Goal: Information Seeking & Learning: Learn about a topic

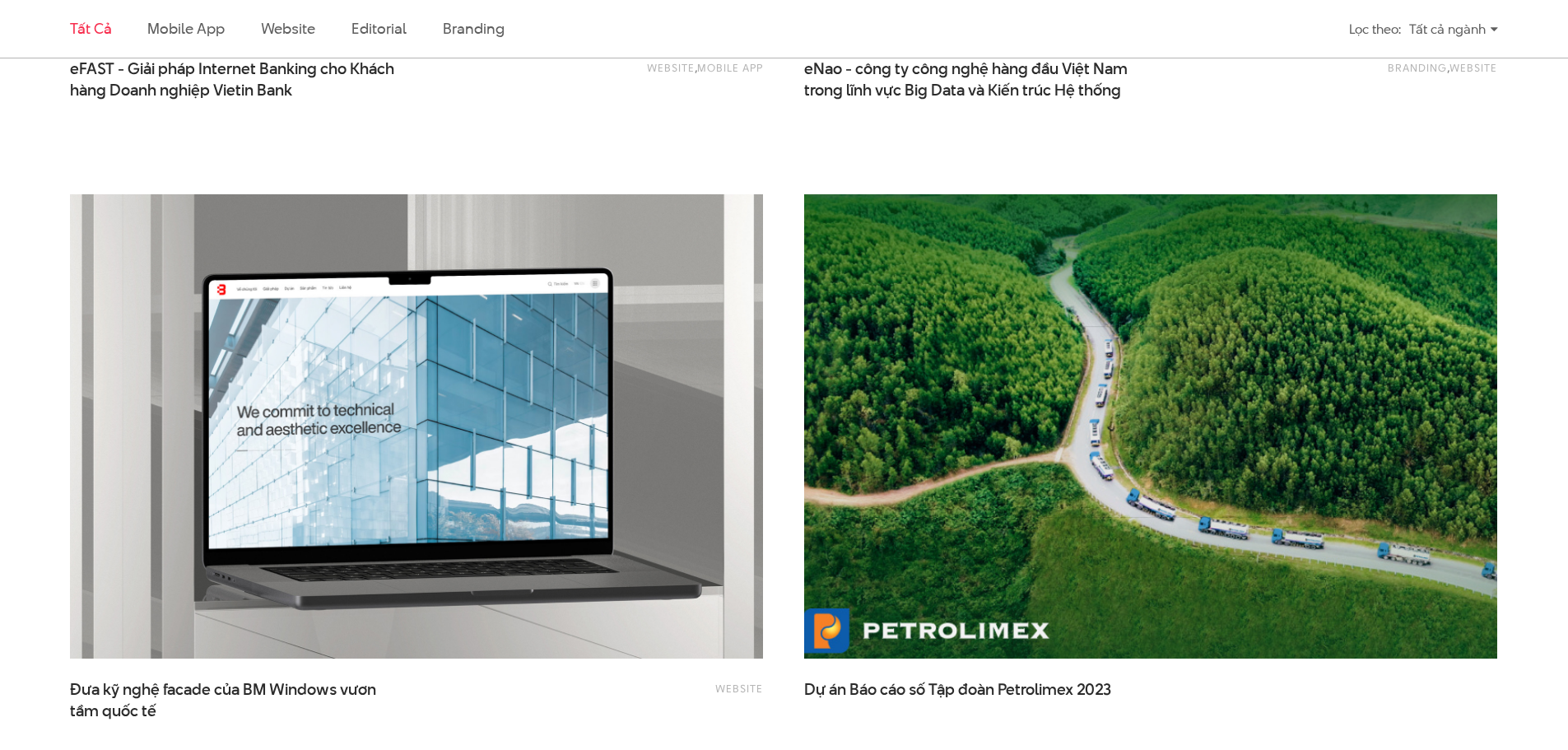
scroll to position [3293, 0]
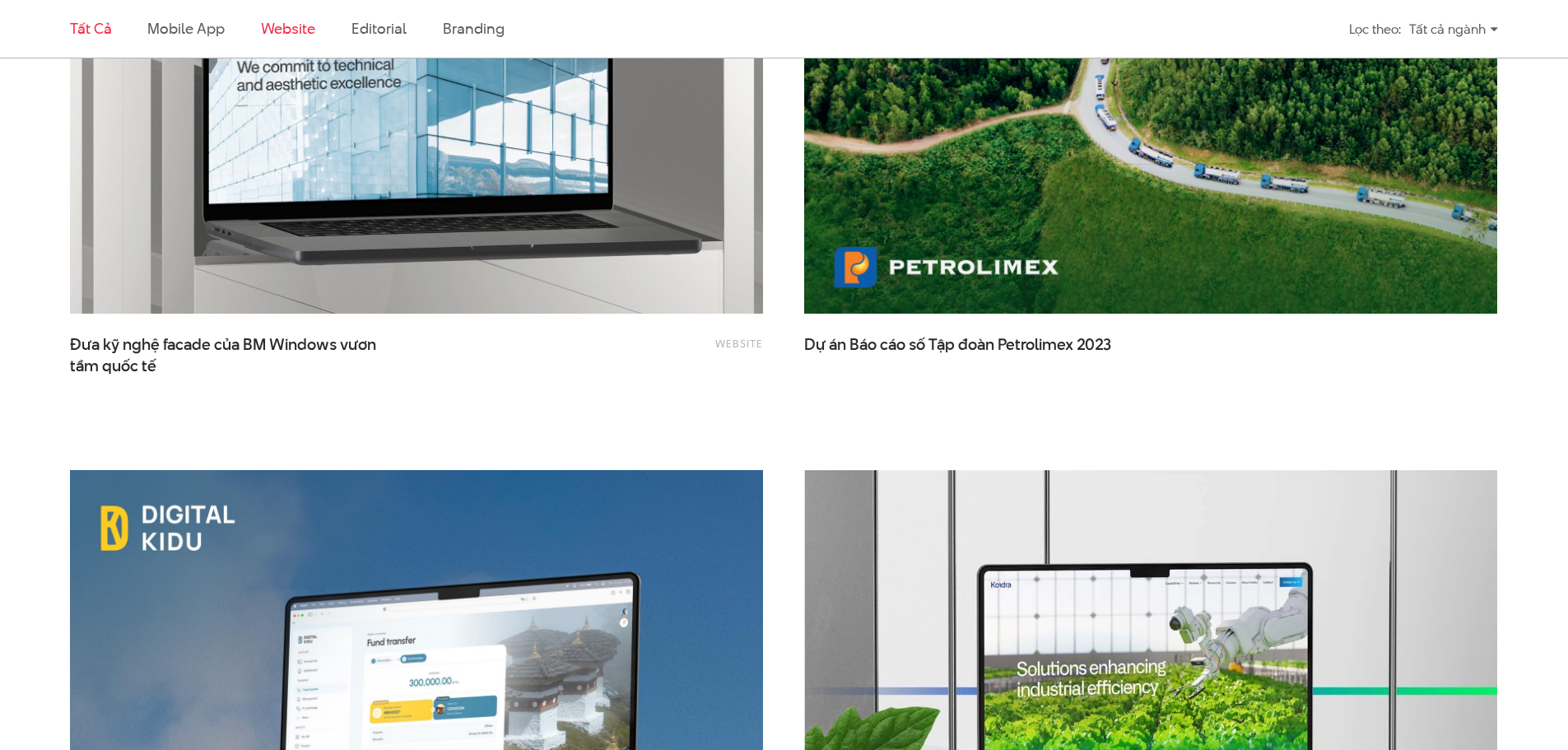
click at [282, 31] on link "Website" at bounding box center [288, 27] width 54 height 20
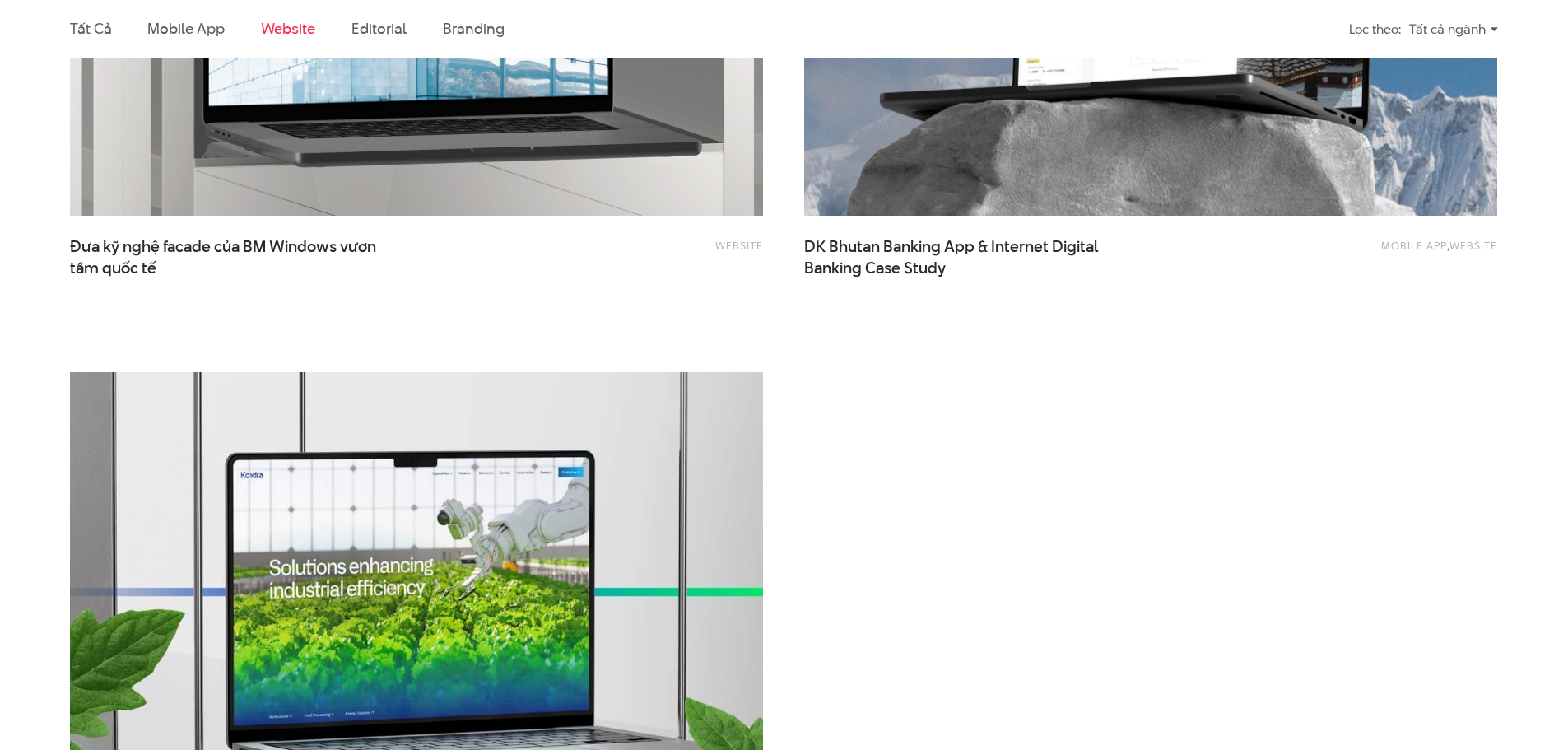
scroll to position [3265, 0]
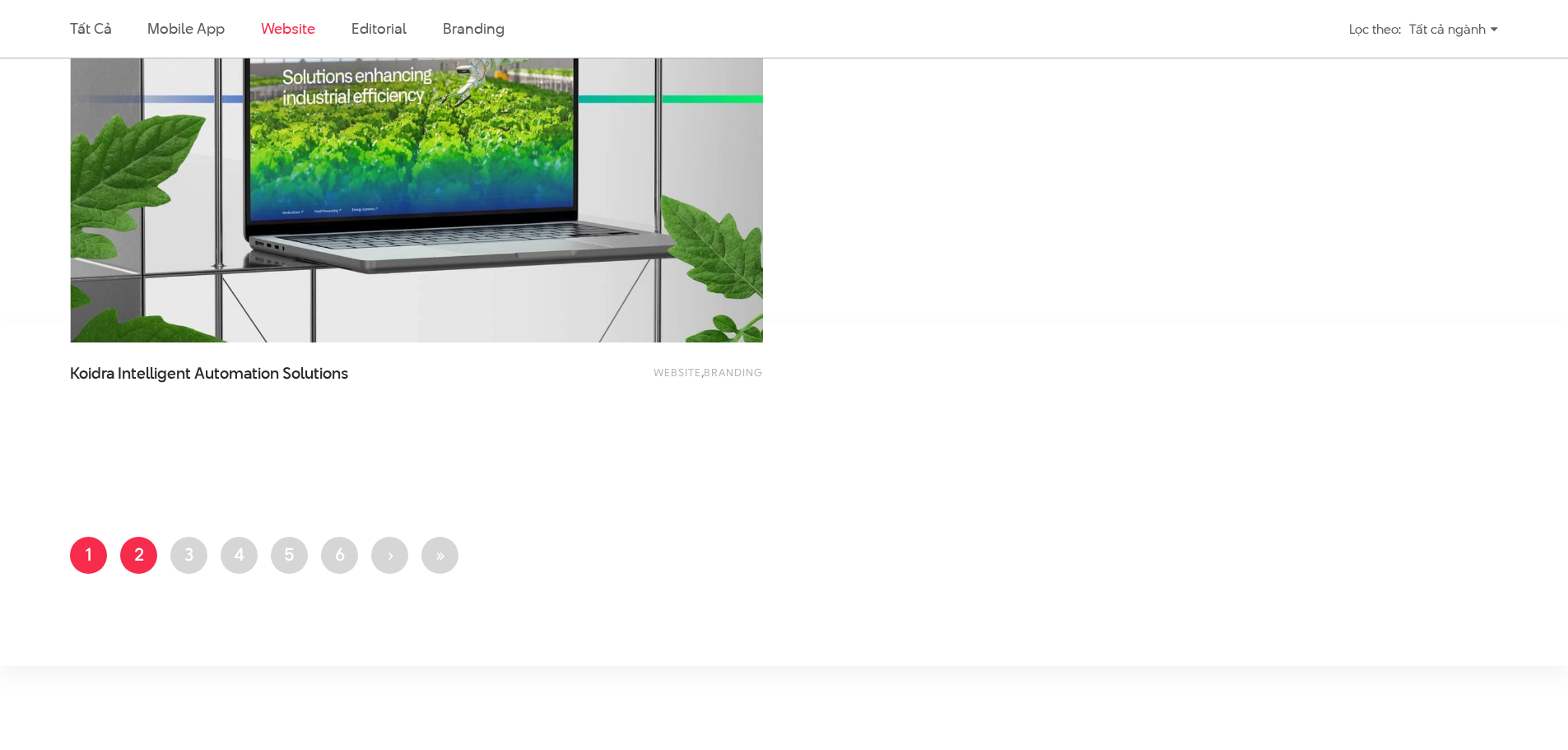
click at [137, 566] on link "Trang 2" at bounding box center [139, 555] width 37 height 37
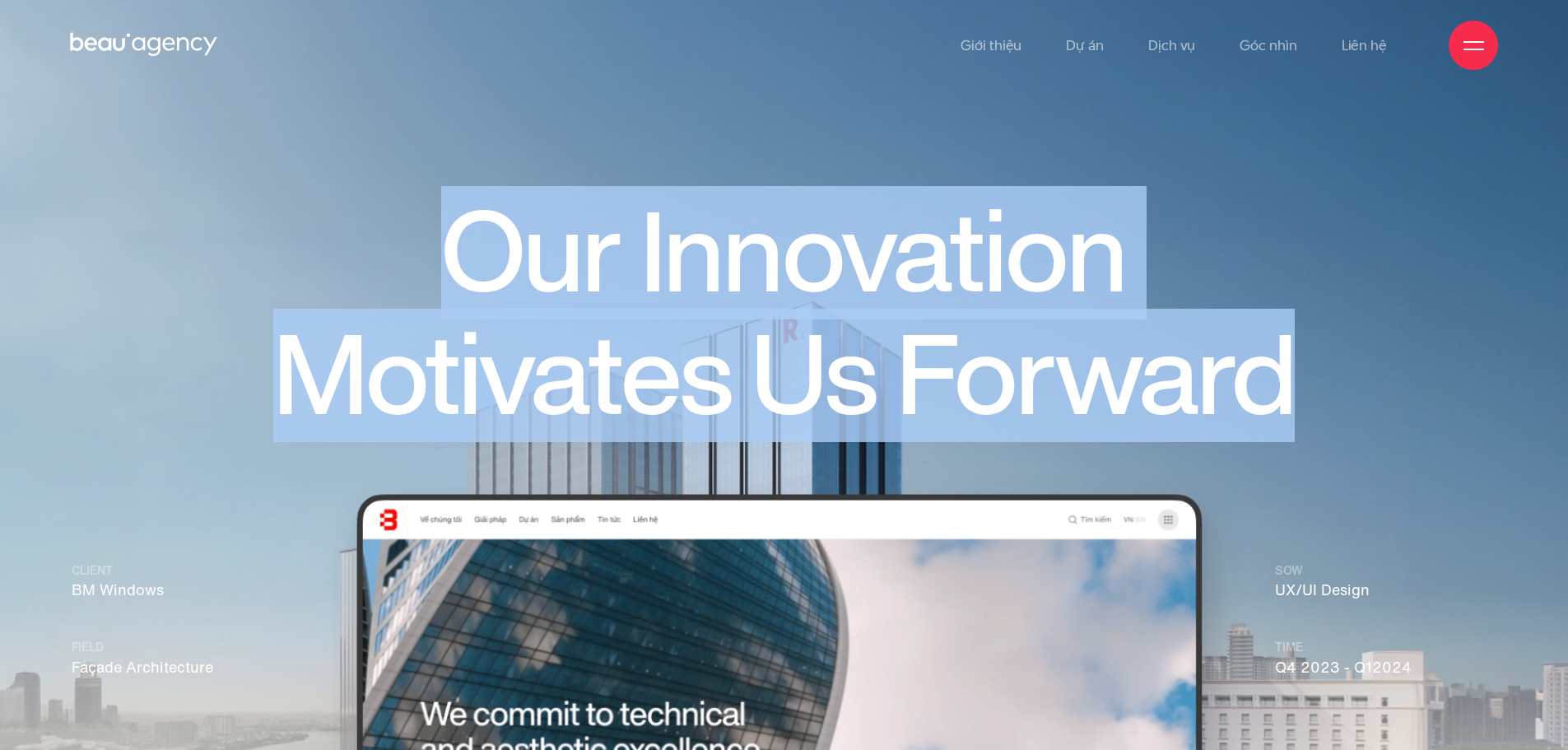
drag, startPoint x: 398, startPoint y: 266, endPoint x: 1351, endPoint y: 396, distance: 961.8
click at [1351, 396] on h1 "Our Innovation Motivates Us Forward" at bounding box center [784, 314] width 1184 height 244
copy h1 "Our Innovation Motivates Us Forward"
drag, startPoint x: 1336, startPoint y: 403, endPoint x: 446, endPoint y: 283, distance: 898.1
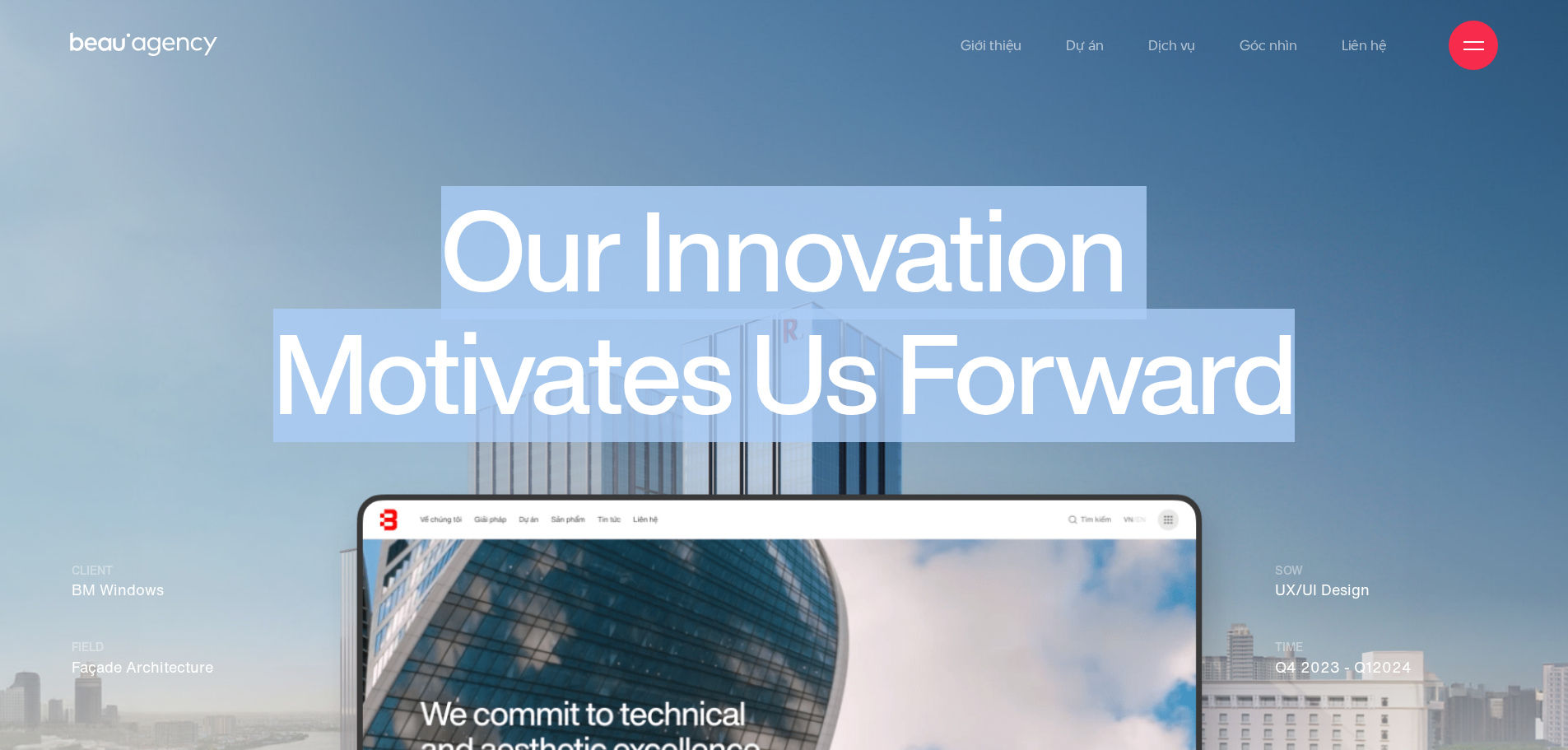
click at [446, 283] on h1 "Our Innovation Motivates Us Forward" at bounding box center [784, 314] width 1184 height 244
click at [1141, 170] on img at bounding box center [784, 493] width 1568 height 987
click at [1363, 396] on h1 "Our Innovation Motivates Us Forward" at bounding box center [784, 314] width 1184 height 244
drag, startPoint x: 792, startPoint y: 298, endPoint x: 367, endPoint y: 211, distance: 433.8
click at [367, 211] on h1 "Our Innovation Motivates Us Forward" at bounding box center [784, 314] width 1184 height 244
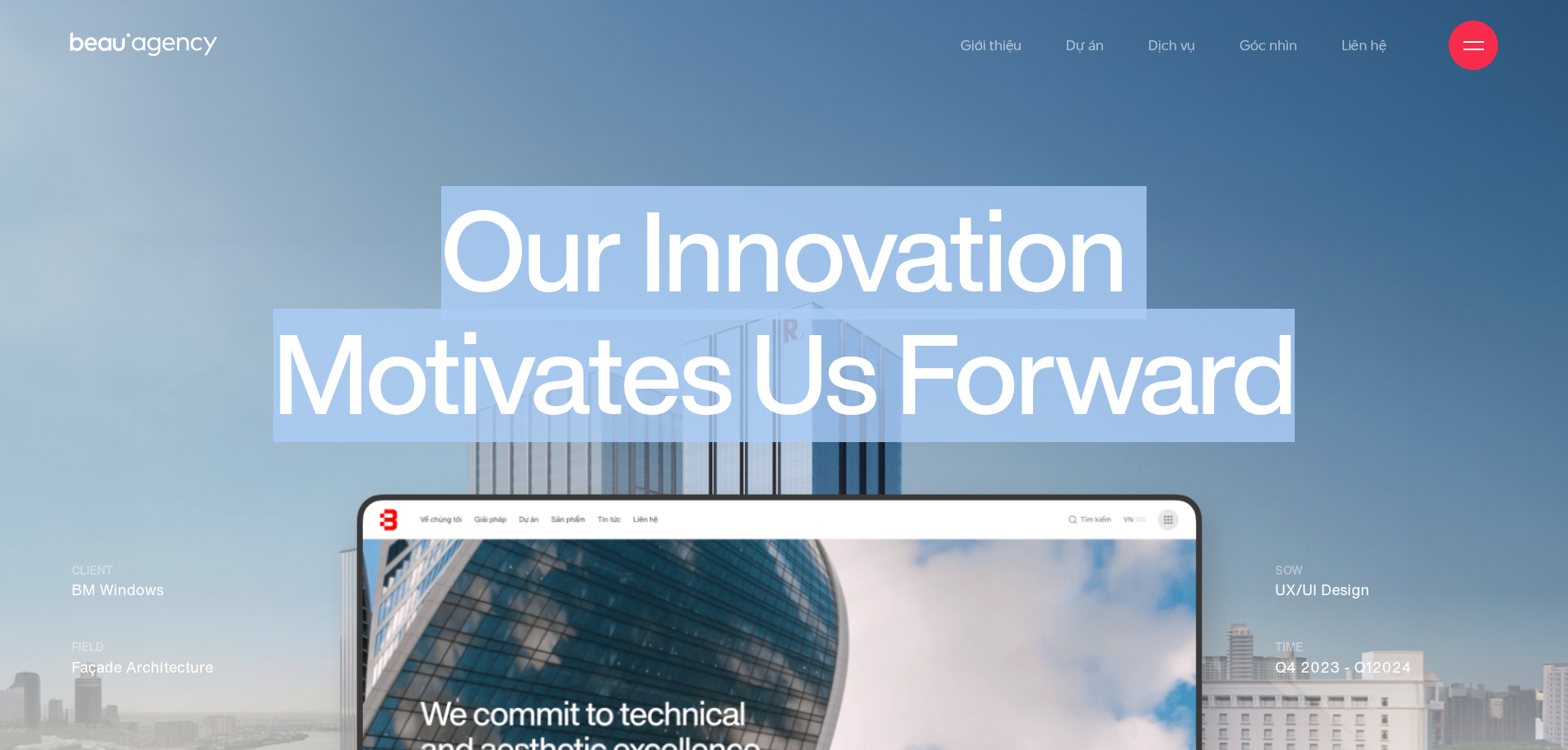
click at [626, 274] on h1 "Our Innovation Motivates Us Forward" at bounding box center [784, 314] width 1184 height 244
drag, startPoint x: 635, startPoint y: 290, endPoint x: 1355, endPoint y: 404, distance: 729.0
click at [1355, 404] on h1 "Our Innovation Motivates Us Forward" at bounding box center [784, 314] width 1184 height 244
drag, startPoint x: 1353, startPoint y: 380, endPoint x: 862, endPoint y: 30, distance: 603.0
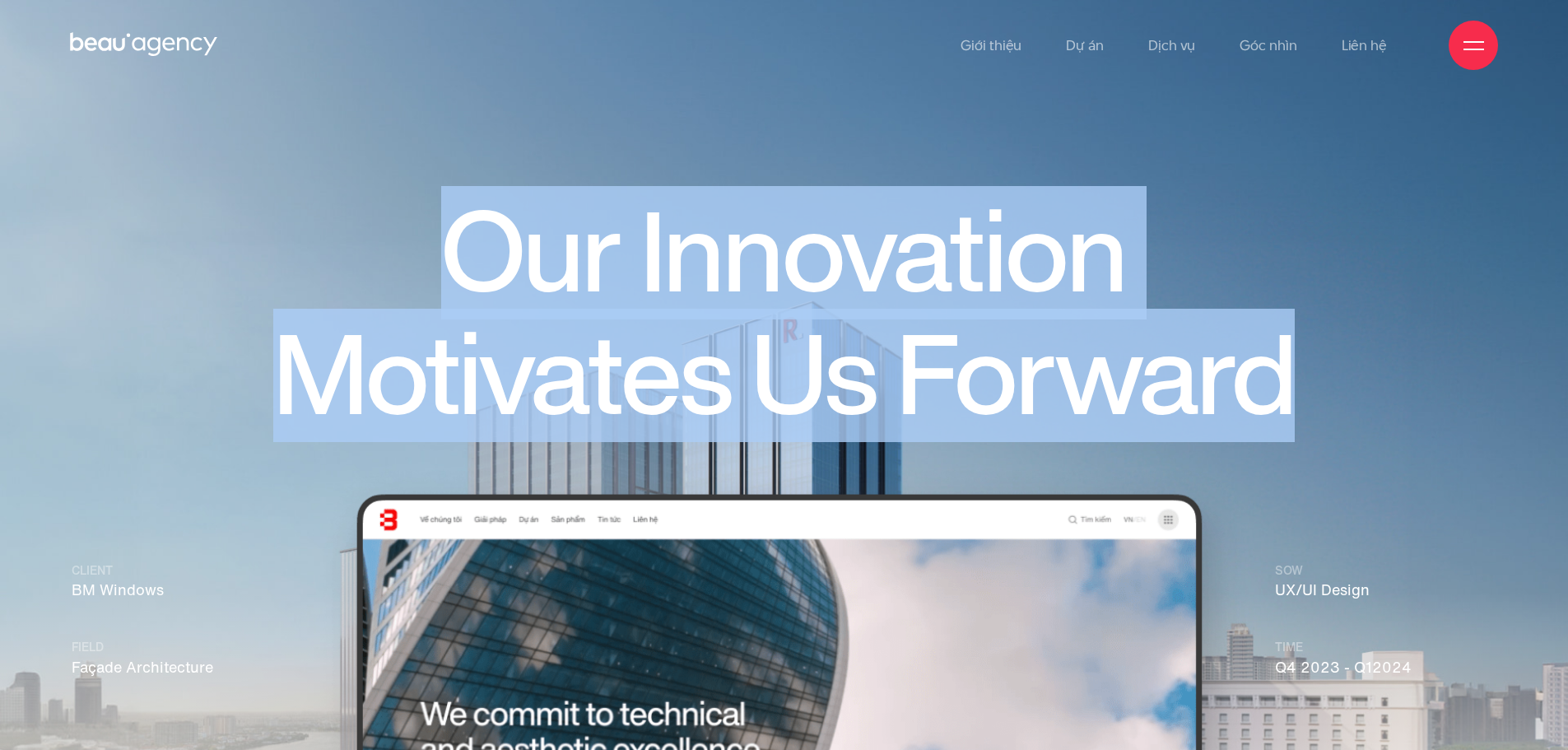
click at [241, 241] on h1 "Our Innovation Motivates Us Forward" at bounding box center [784, 314] width 1184 height 244
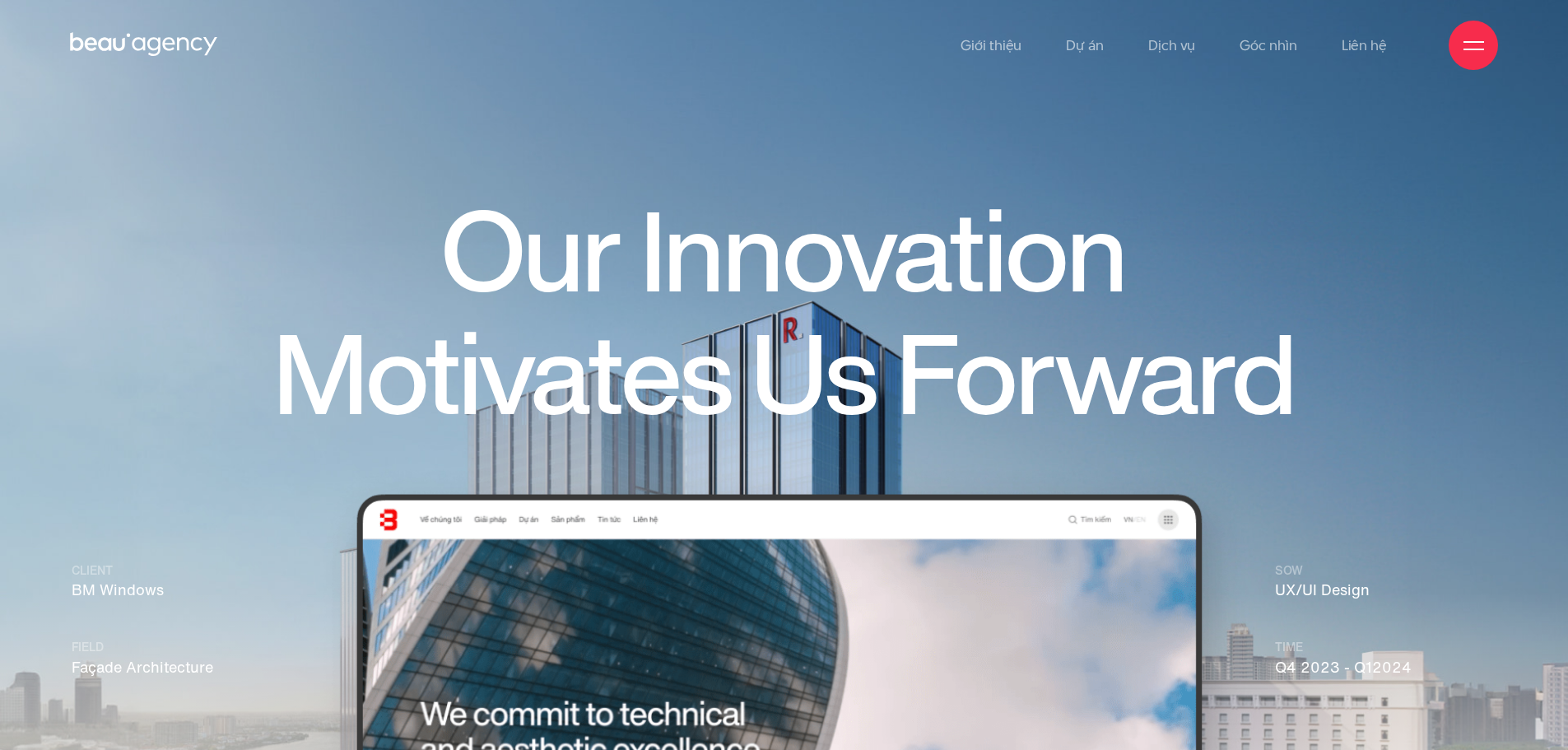
click at [873, 26] on div "Giới thiệu Dự án Dịch vụ Góc nhìn Liên hệ" at bounding box center [784, 45] width 1428 height 90
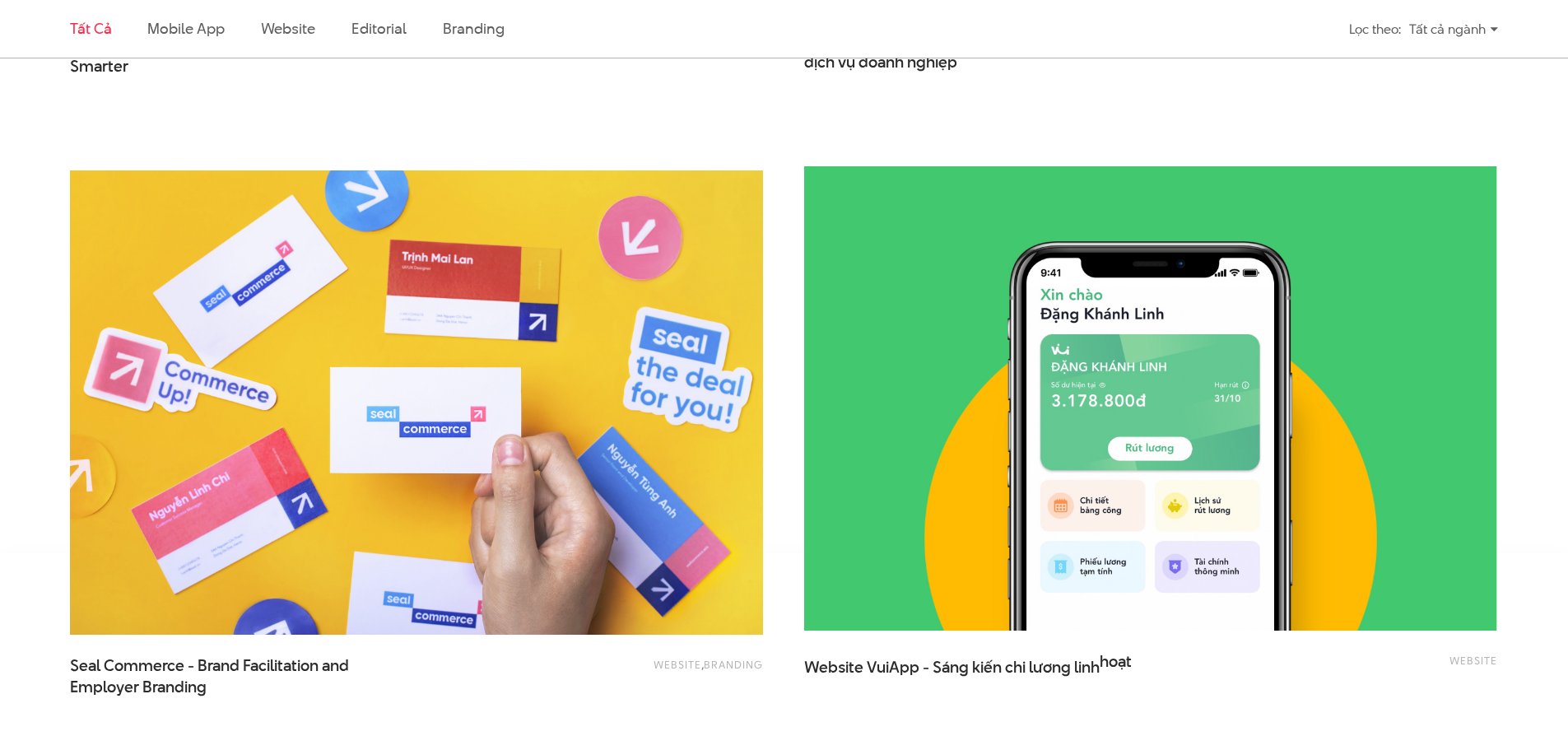
scroll to position [3870, 0]
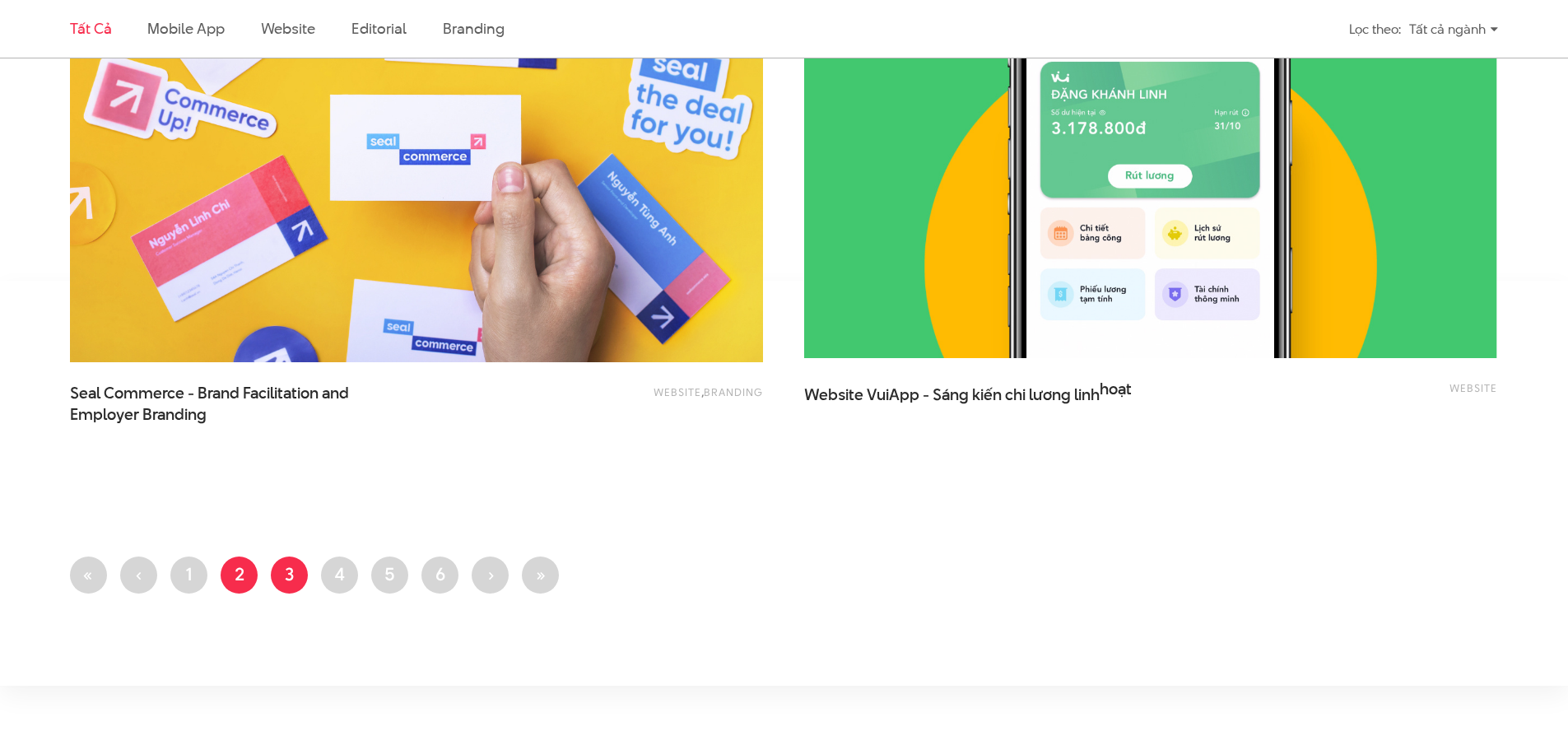
click at [288, 592] on link "Trang 3" at bounding box center [290, 576] width 37 height 37
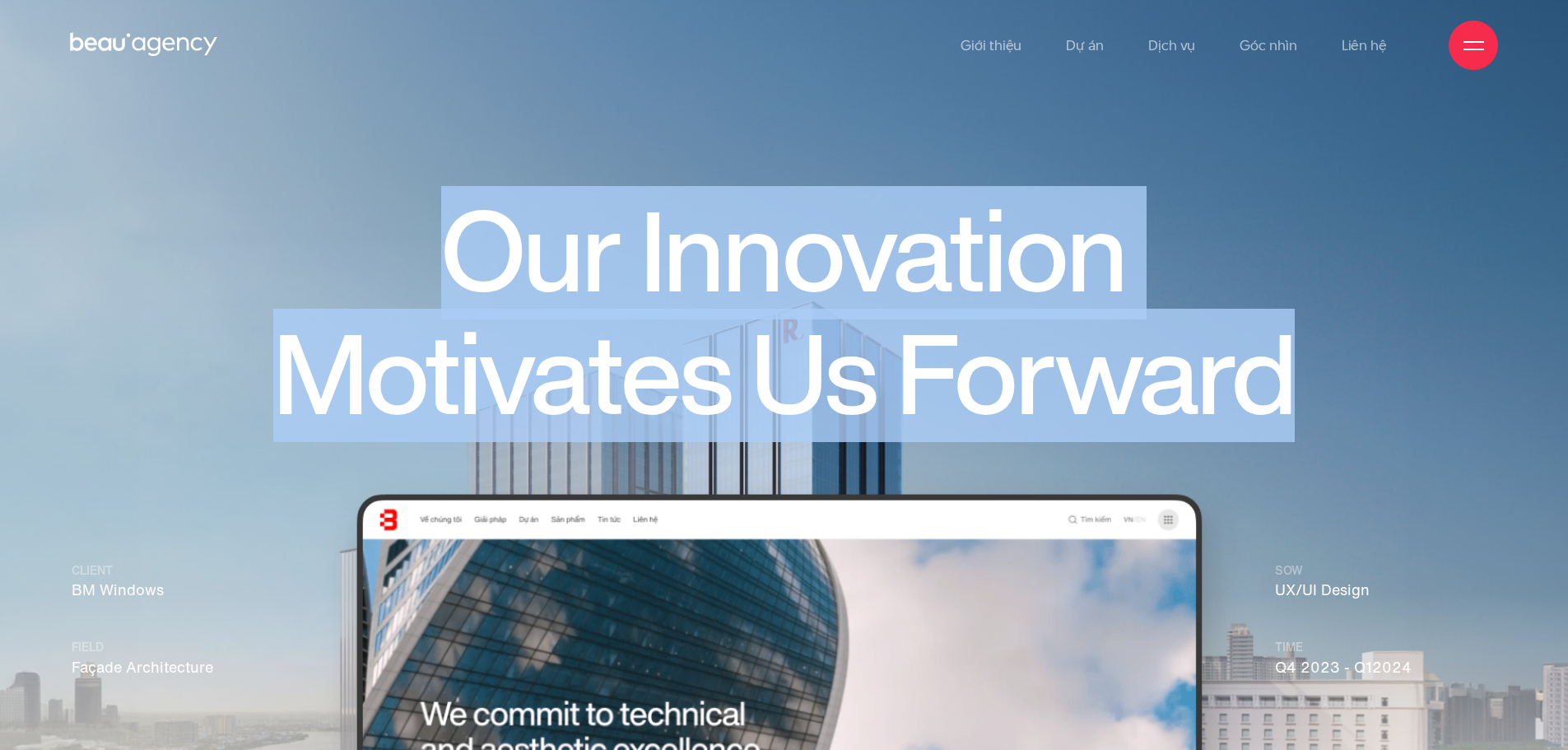
drag, startPoint x: 1332, startPoint y: 374, endPoint x: 443, endPoint y: 259, distance: 896.4
click at [443, 259] on h1 "Our Innovation Motivates Us Forward" at bounding box center [784, 314] width 1184 height 244
copy h1 "Our Innovation Motivates Us Forward"
click at [567, 288] on h1 "Our Innovation Motivates Us Forward" at bounding box center [784, 314] width 1184 height 244
drag, startPoint x: 463, startPoint y: 228, endPoint x: 1343, endPoint y: 368, distance: 891.1
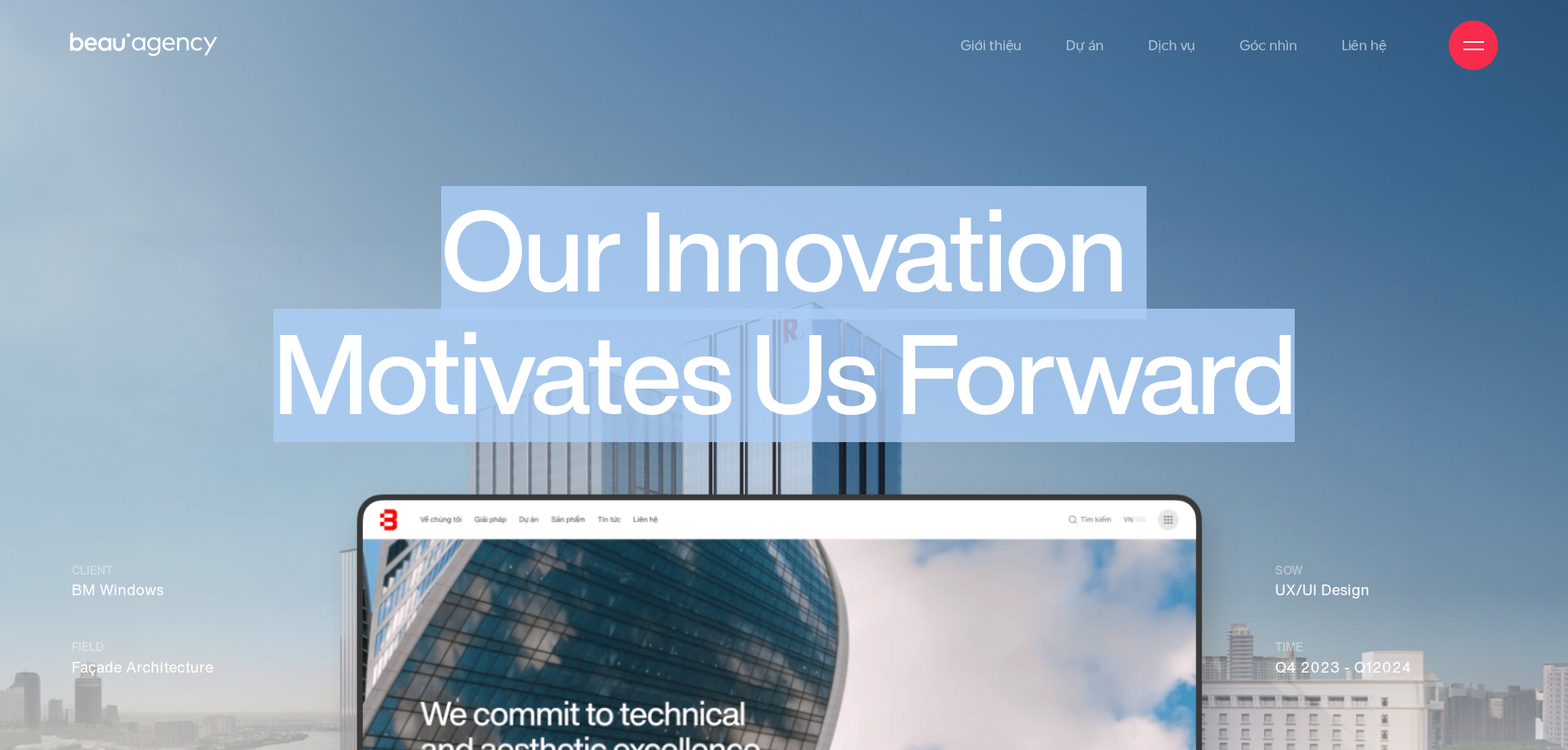
click at [1343, 368] on h1 "Our Innovation Motivates Us Forward" at bounding box center [784, 314] width 1184 height 244
copy h1 "Our Innovation Motivates Us Forward"
click at [1364, 275] on h1 "Our Innovation Motivates Us Forward" at bounding box center [784, 314] width 1184 height 244
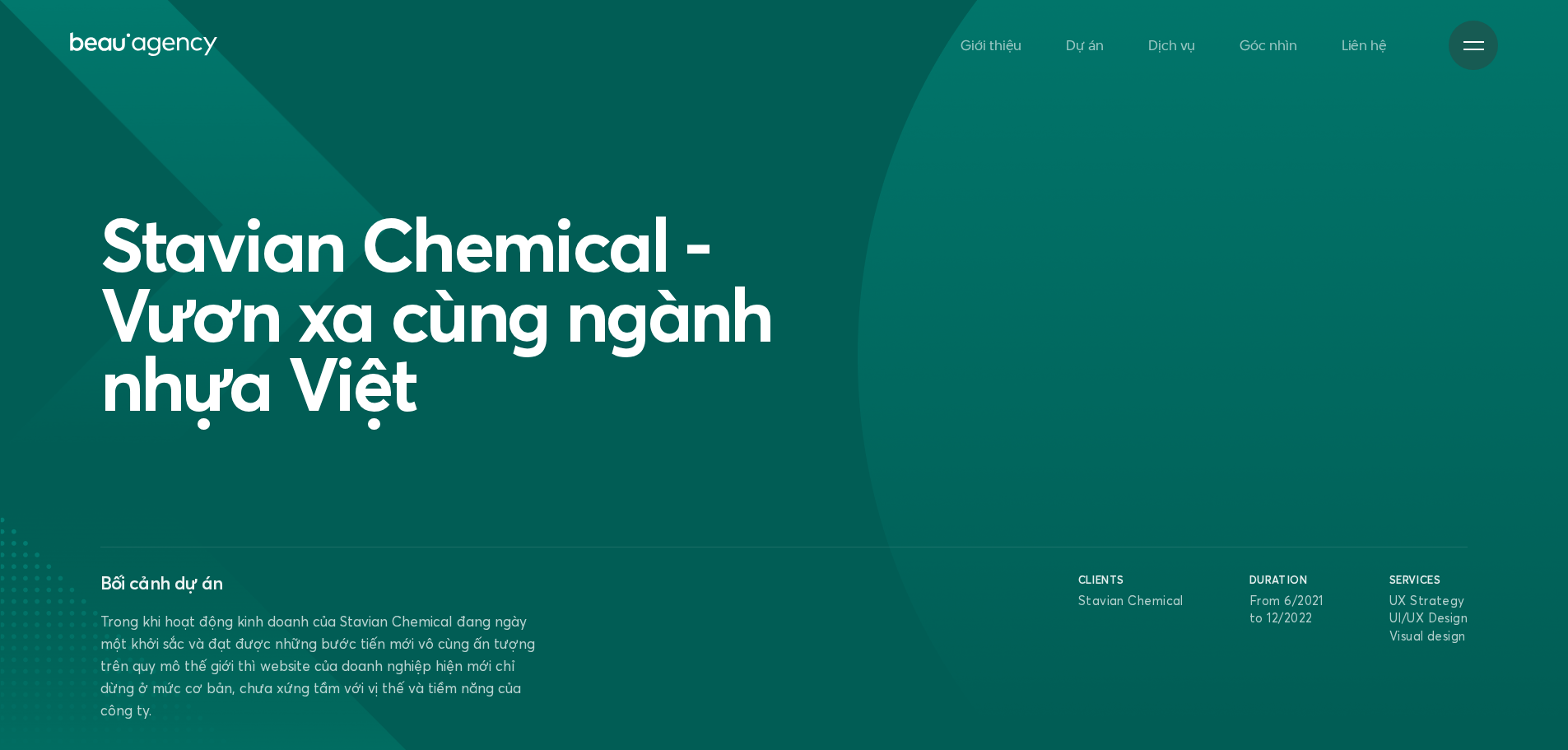
drag, startPoint x: 968, startPoint y: 274, endPoint x: 954, endPoint y: 279, distance: 14.9
click at [877, 403] on h1 "Stavian Chemical - Vươn xa cùng ngành nhựa Việt" at bounding box center [496, 314] width 792 height 209
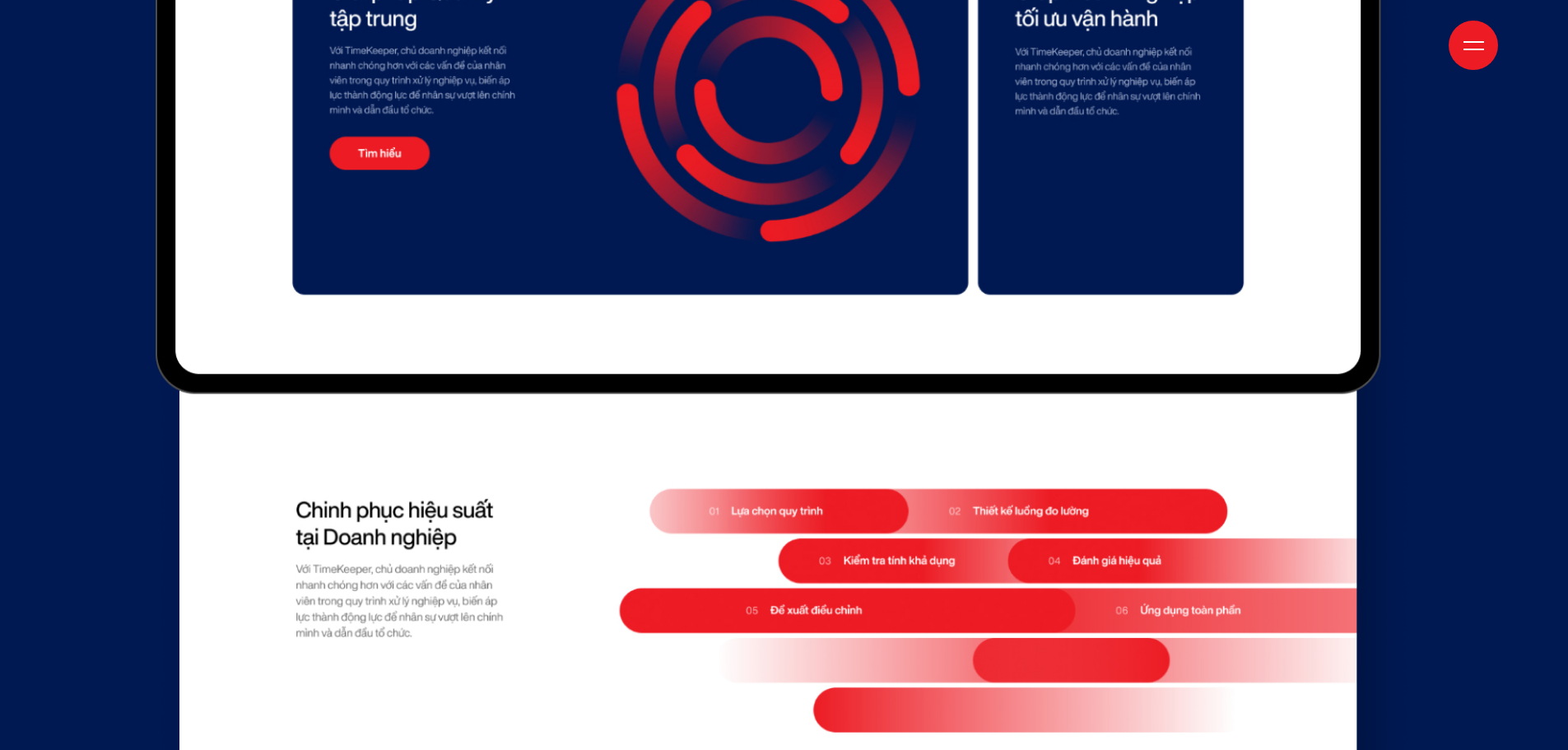
scroll to position [9057, 0]
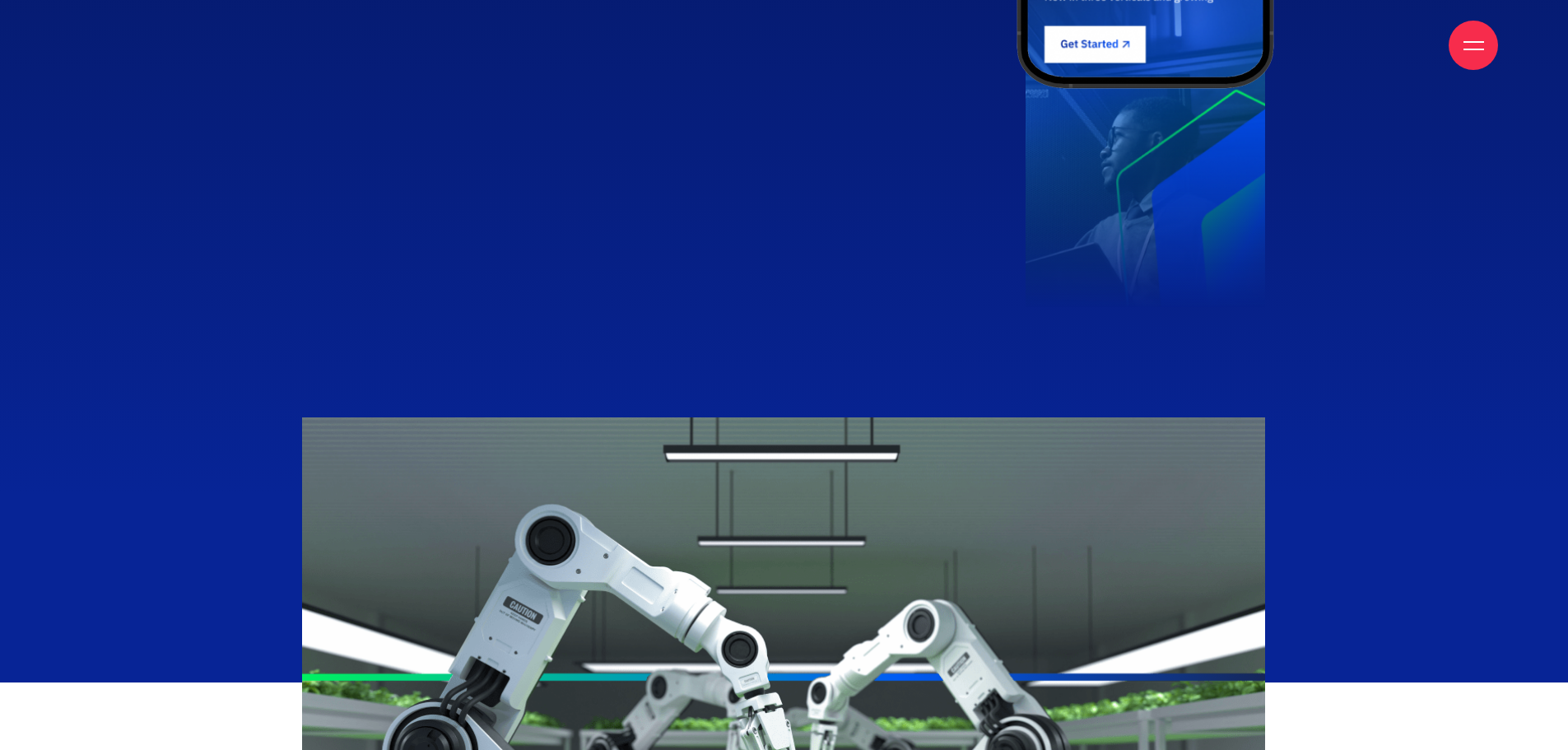
scroll to position [2059, 0]
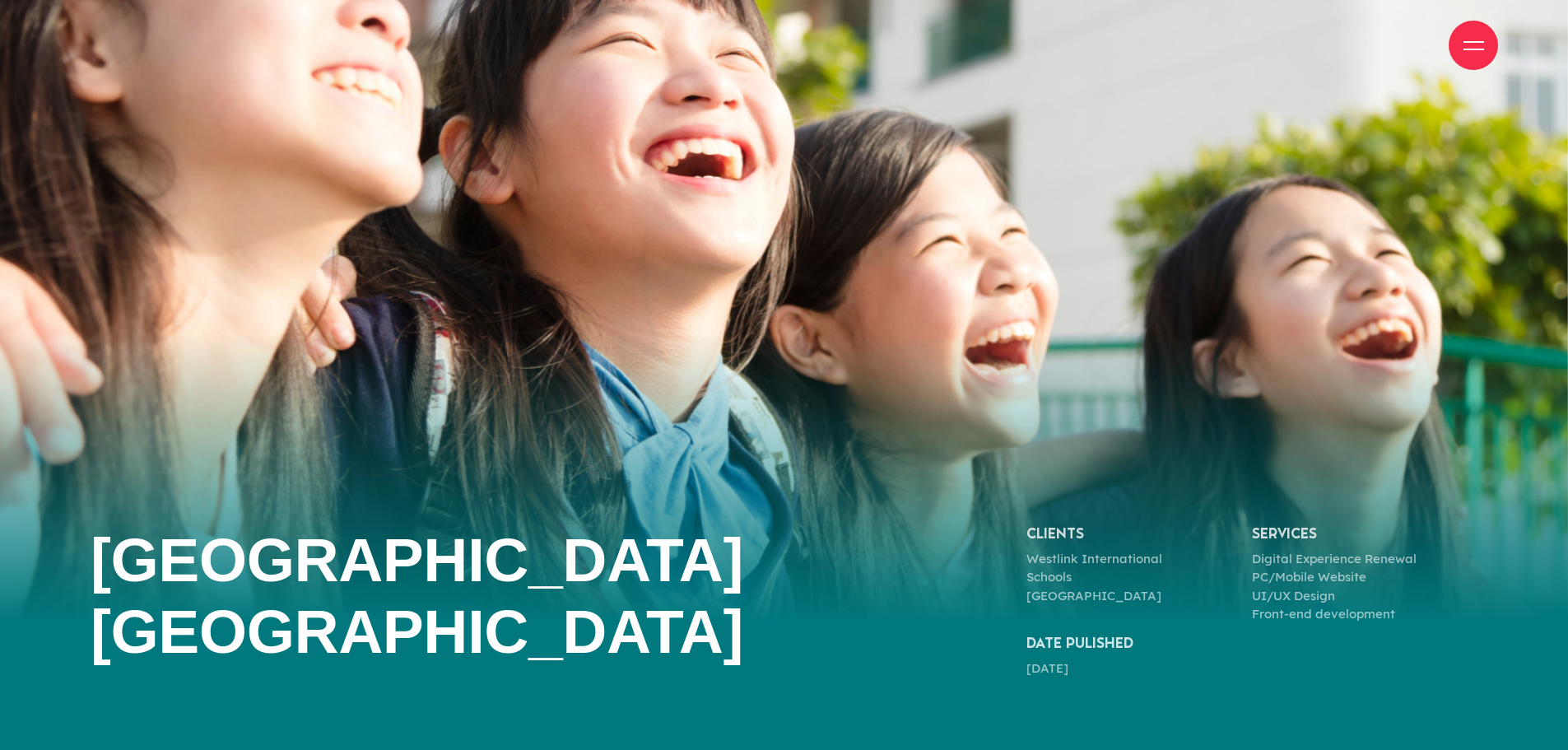
scroll to position [165, 0]
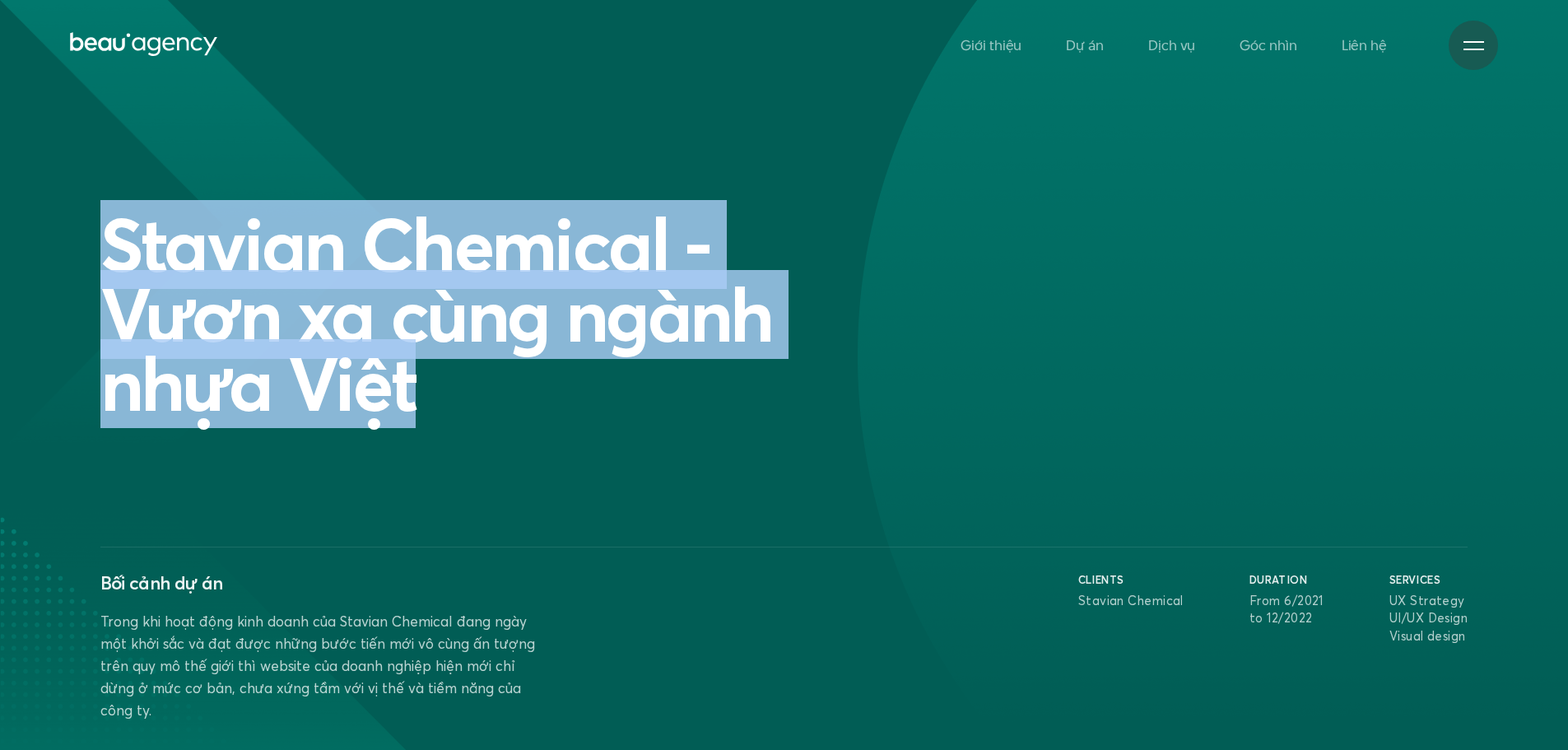
drag, startPoint x: 429, startPoint y: 377, endPoint x: 89, endPoint y: 247, distance: 364.0
click at [89, 247] on div "Stavian Chemical - Vươn xa cùng ngành nhựa Việt Bối cảnh dự án Trong khi hoạt đ…" at bounding box center [784, 465] width 1393 height 511
click at [1085, 257] on div "Stavian Chemical - Vươn xa cùng ngành nhựa Việt" at bounding box center [784, 314] width 1385 height 209
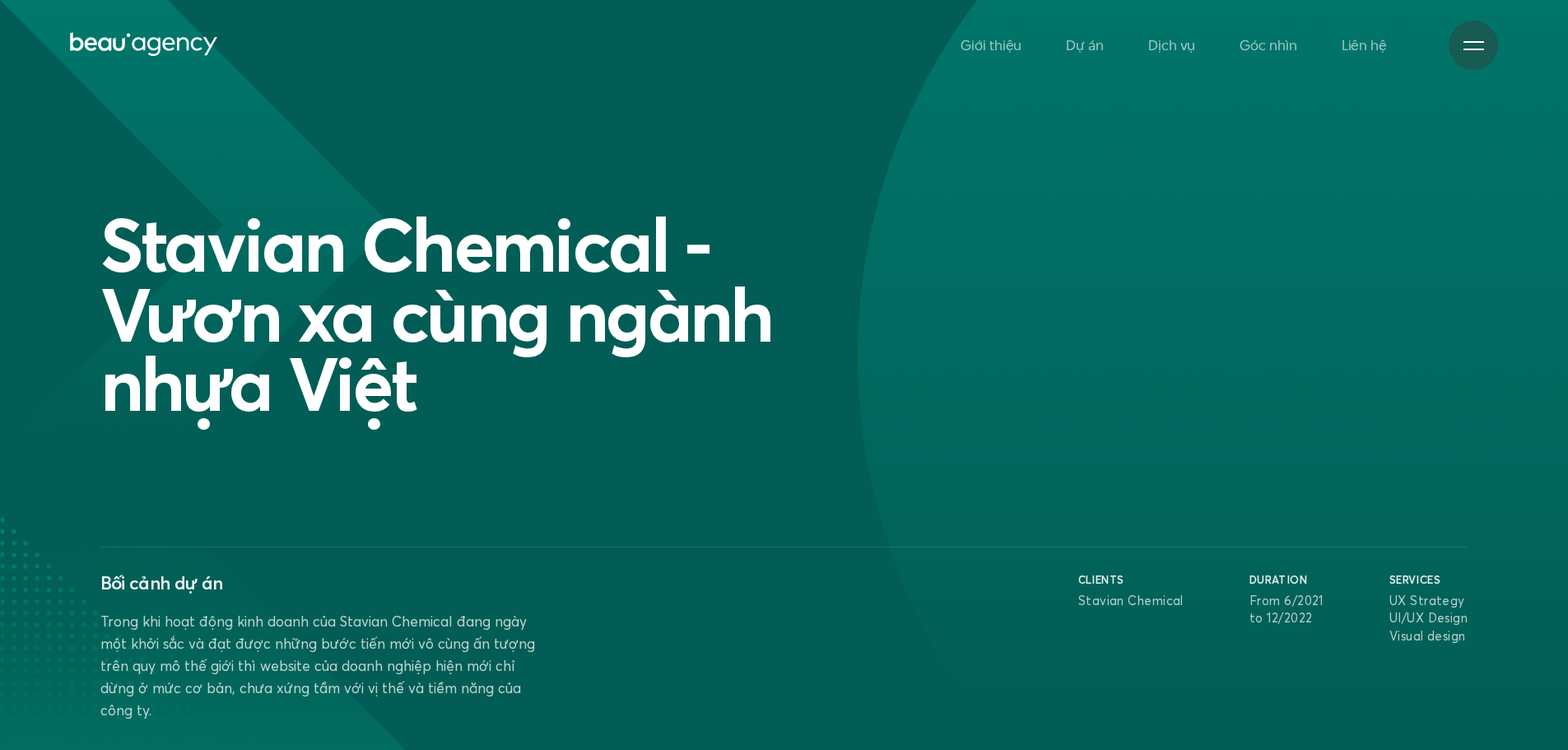
click at [534, 318] on h1 "Stavian Chemical - Vươn xa cùng ngành nhựa Việt" at bounding box center [496, 314] width 792 height 209
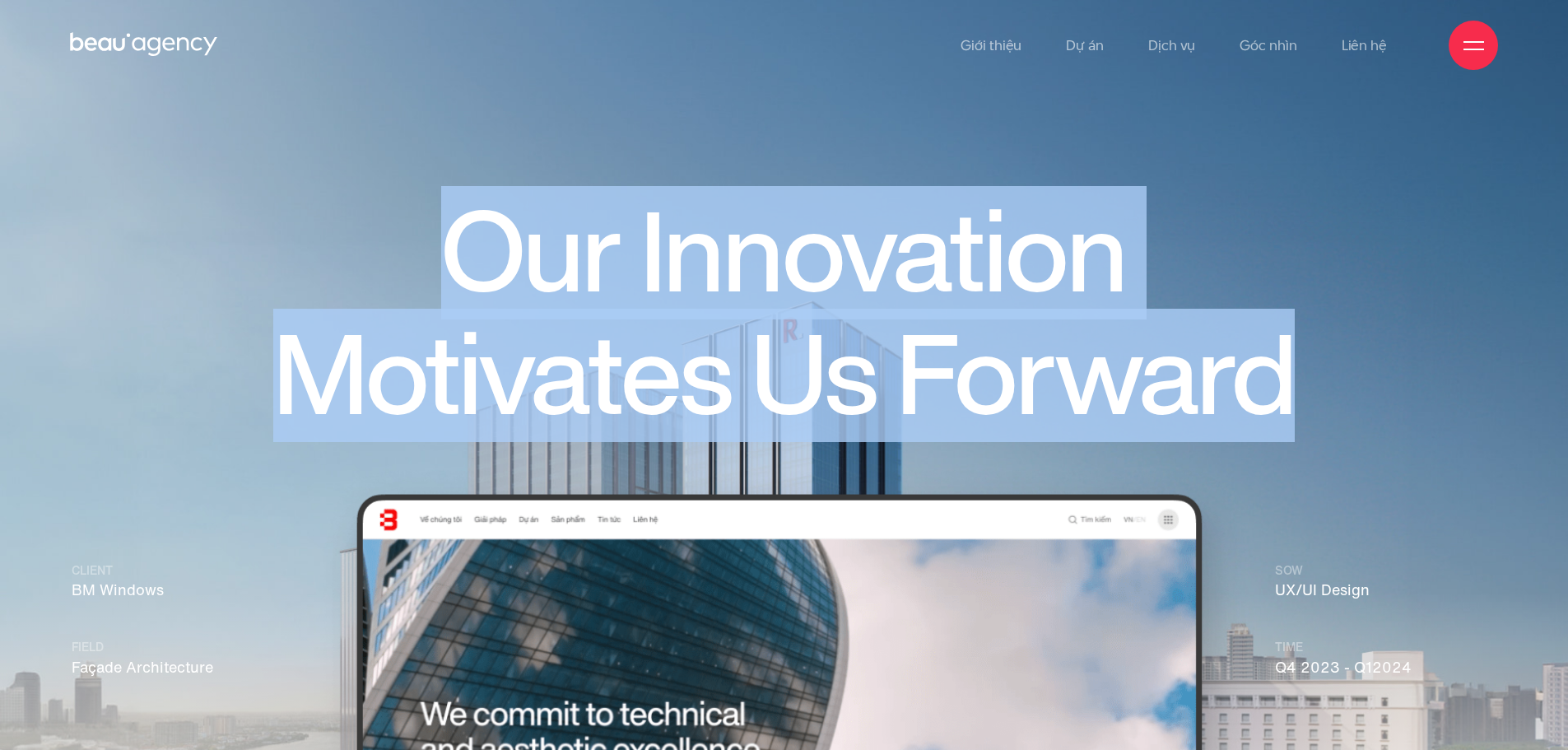
drag, startPoint x: 440, startPoint y: 252, endPoint x: 1311, endPoint y: 405, distance: 884.3
click at [1311, 405] on h1 "Our Innovation Motivates Us Forward" at bounding box center [784, 314] width 1184 height 244
copy h1 "Our Innovation Motivates Us Forward"
click at [792, 346] on h1 "Our Innovation Motivates Us Forward" at bounding box center [784, 314] width 1184 height 244
drag, startPoint x: 1091, startPoint y: 384, endPoint x: 558, endPoint y: 143, distance: 585.0
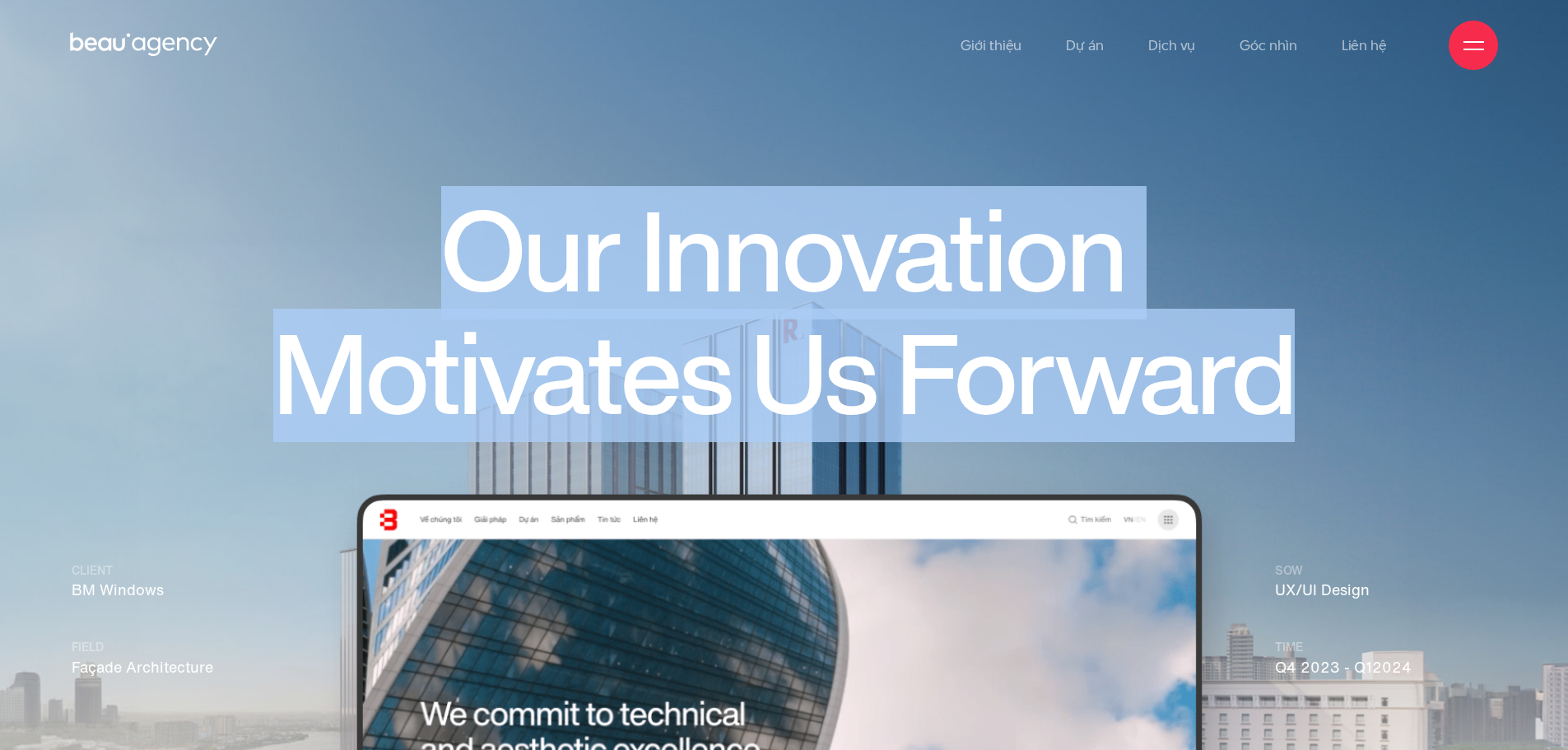
click at [266, 205] on h1 "Our Innovation Motivates Us Forward" at bounding box center [784, 314] width 1184 height 244
click at [592, 140] on img at bounding box center [784, 493] width 1568 height 987
click at [97, 41] on icon at bounding box center [91, 45] width 12 height 14
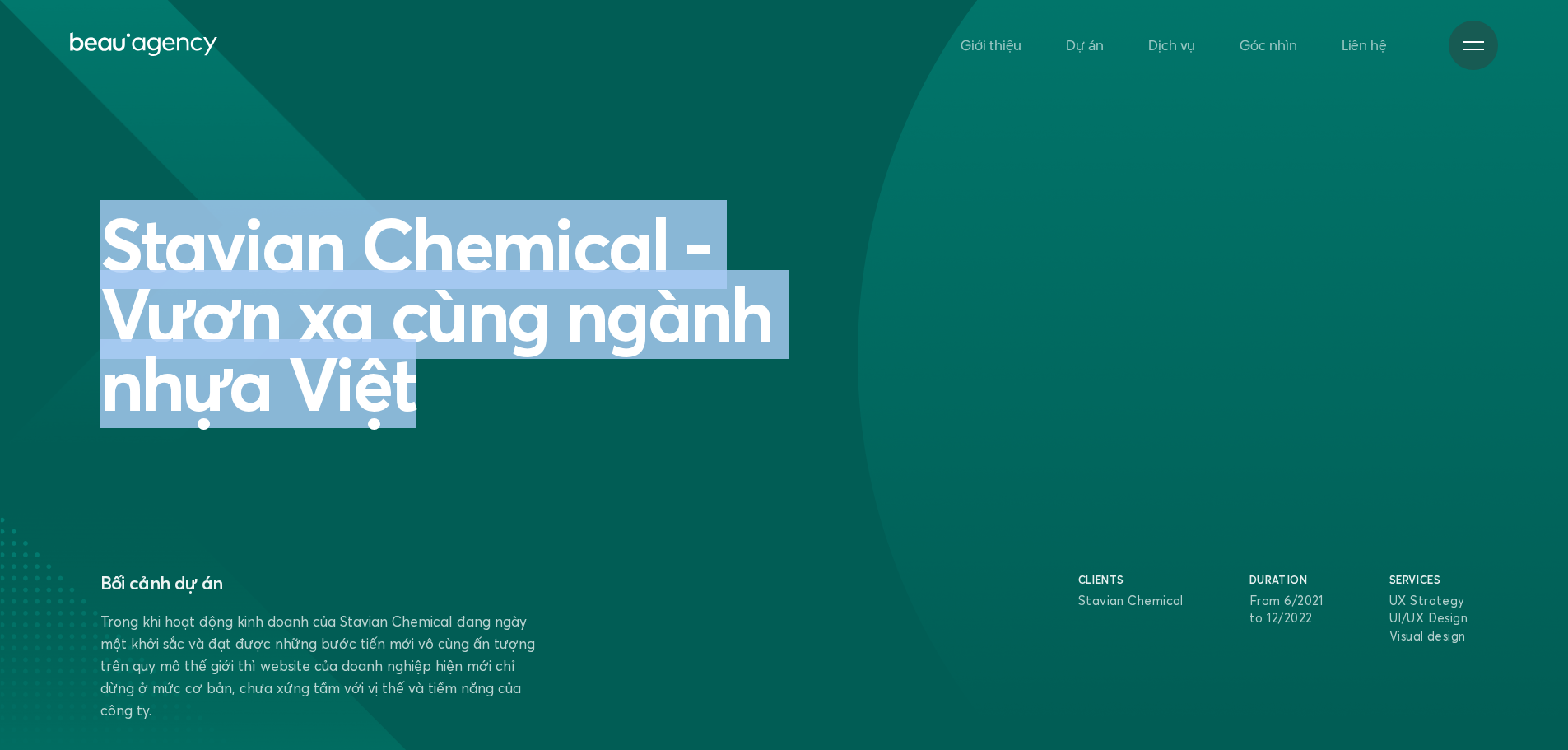
drag, startPoint x: 436, startPoint y: 390, endPoint x: 38, endPoint y: 247, distance: 422.9
click at [38, 247] on section "Stavian Chemical - Vươn xa cùng ngành nhựa Việt Bối cảnh dự án Trong khi hoạt đ…" at bounding box center [784, 396] width 1568 height 792
click at [363, 282] on h1 "Stavian Chemical - Vươn xa cùng ngành nhựa Việt" at bounding box center [496, 314] width 792 height 209
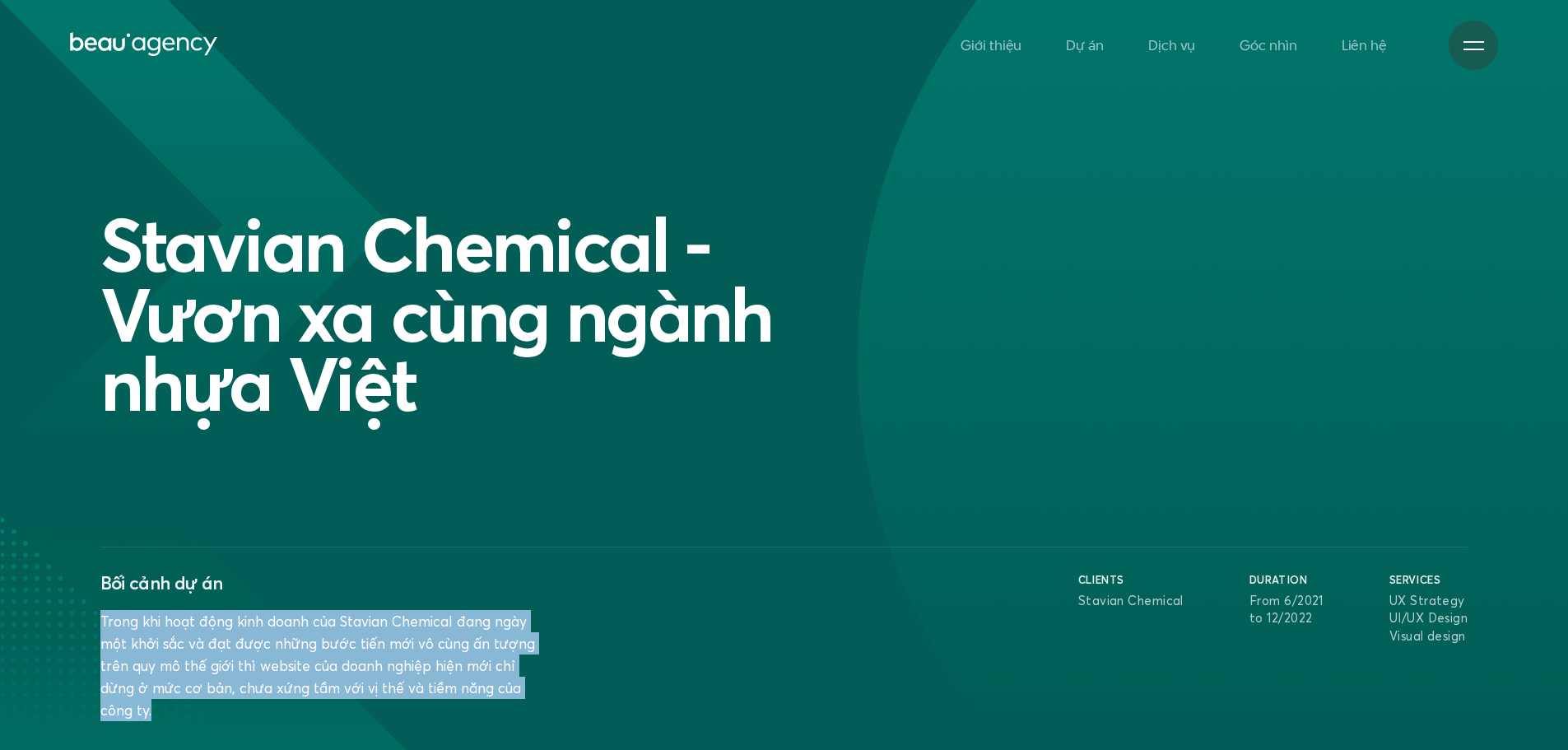
drag, startPoint x: 194, startPoint y: 712, endPoint x: 93, endPoint y: 628, distance: 131.4
click at [93, 628] on div "Bối cảnh dự án Trong khi hoạt động kinh doanh của Stavian Chemical đang ngày mộ…" at bounding box center [323, 646] width 462 height 149
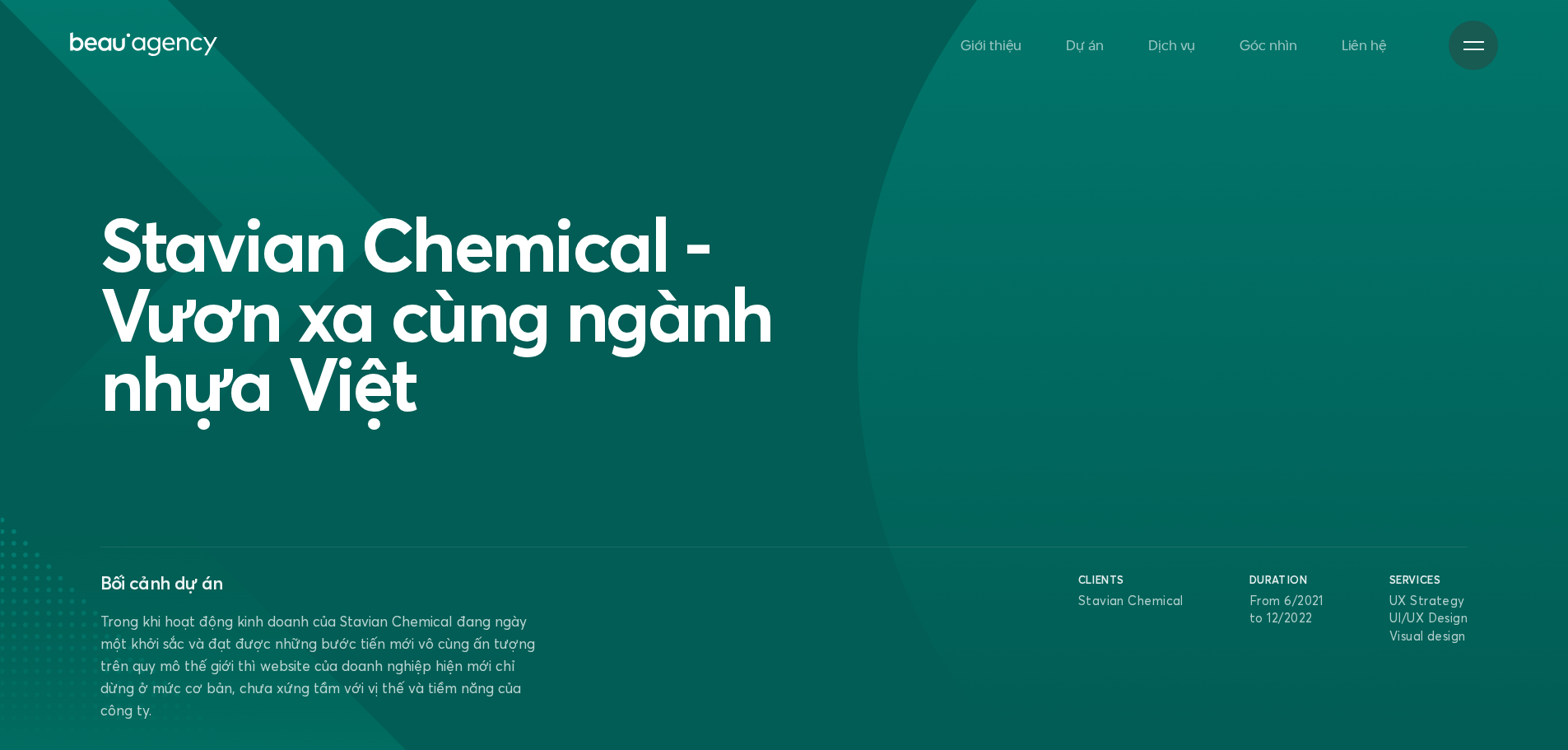
click at [481, 539] on div "Stavian Chemical - Vươn xa cùng ngành nhựa Việt Bối cảnh dự án Trong khi hoạt đ…" at bounding box center [784, 465] width 1368 height 511
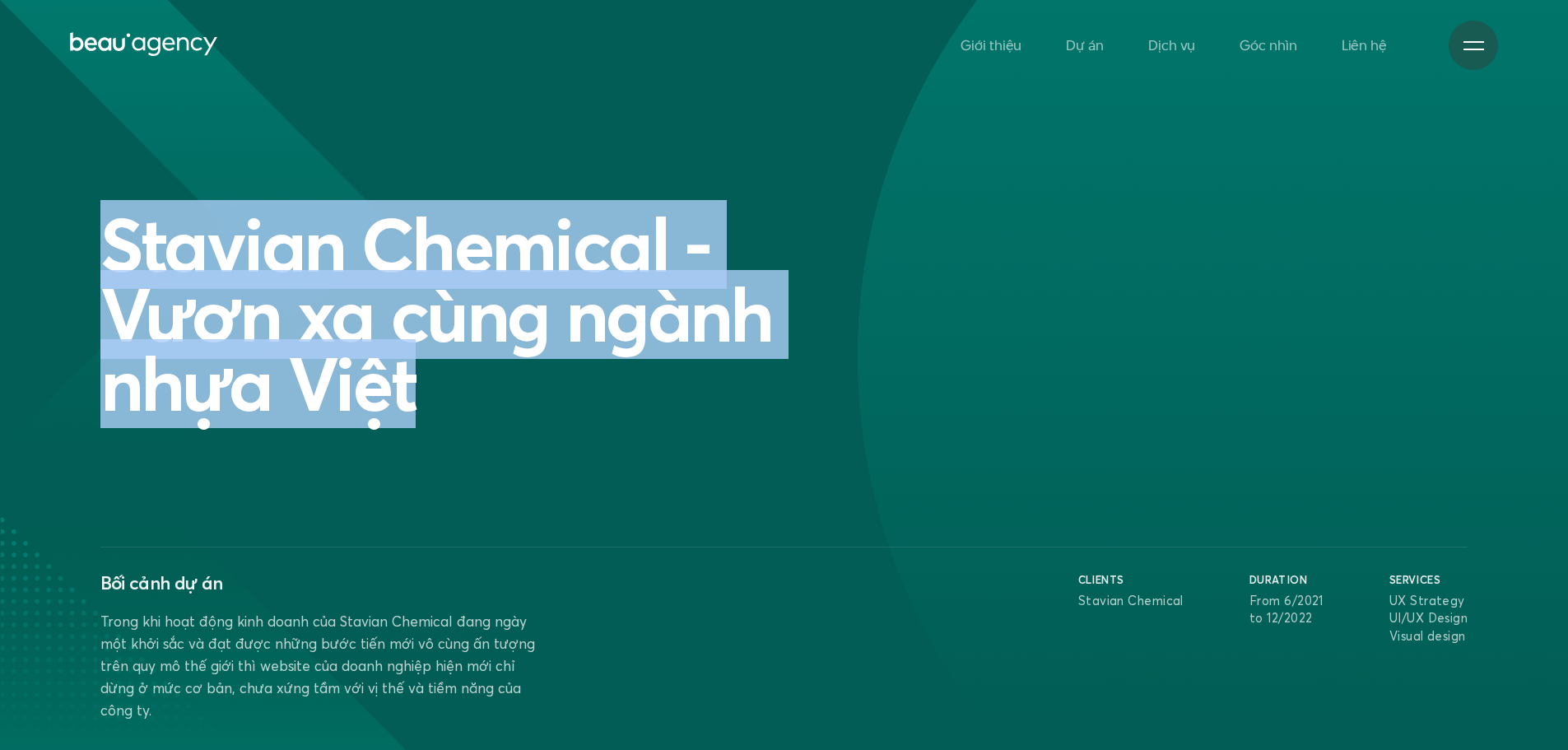
drag, startPoint x: 280, startPoint y: 372, endPoint x: 64, endPoint y: 272, distance: 238.0
click at [64, 272] on section "Stavian Chemical - Vươn xa cùng ngành nhựa Việt Bối cảnh dự án Trong khi hoạt đ…" at bounding box center [784, 396] width 1568 height 792
click at [264, 292] on h1 "Stavian Chemical - Vươn xa cùng ngành nhựa Việt" at bounding box center [496, 314] width 792 height 209
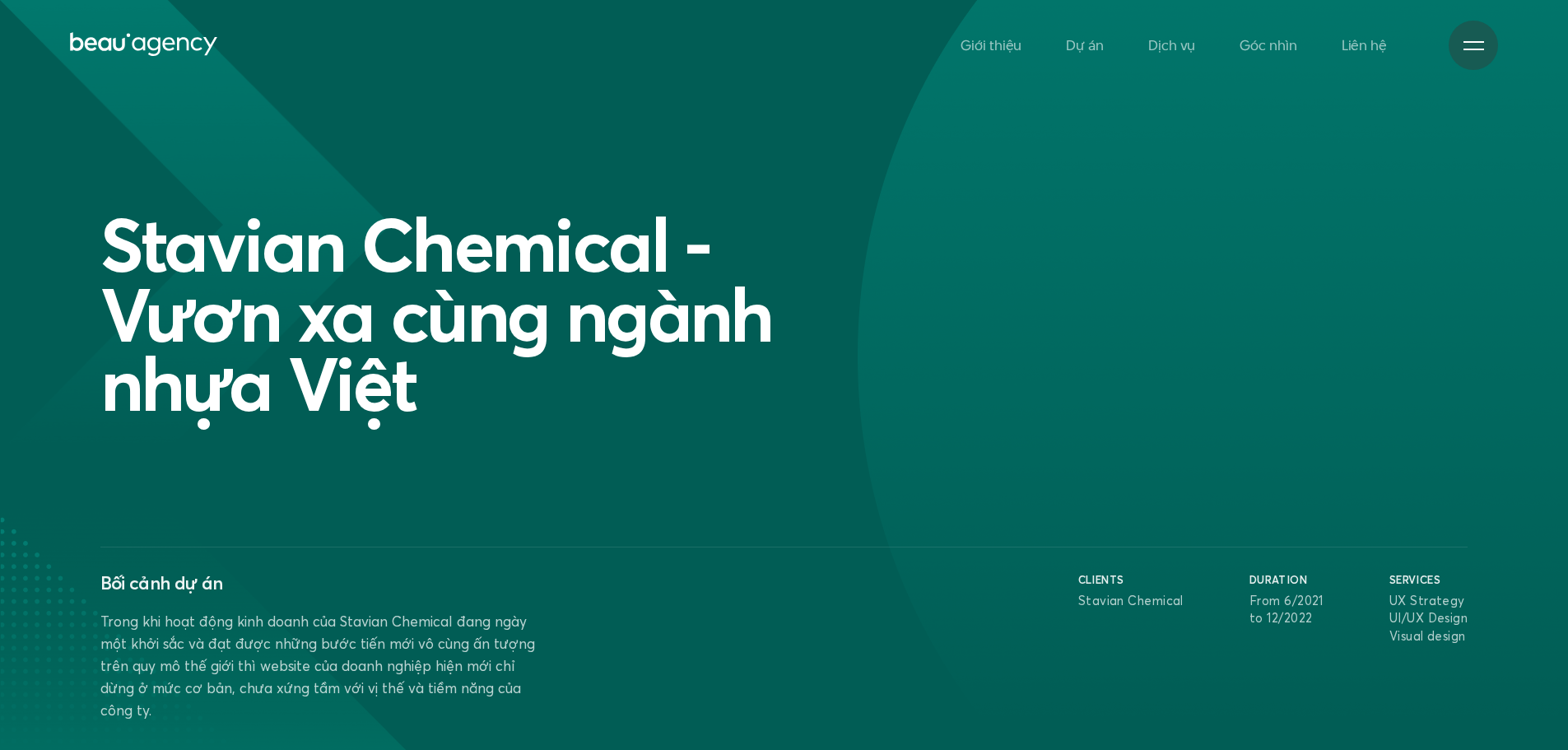
click at [535, 523] on div "Stavian Chemical - Vươn xa cùng ngành nhựa Việt Bối cảnh dự án Trong khi hoạt đ…" at bounding box center [784, 465] width 1368 height 511
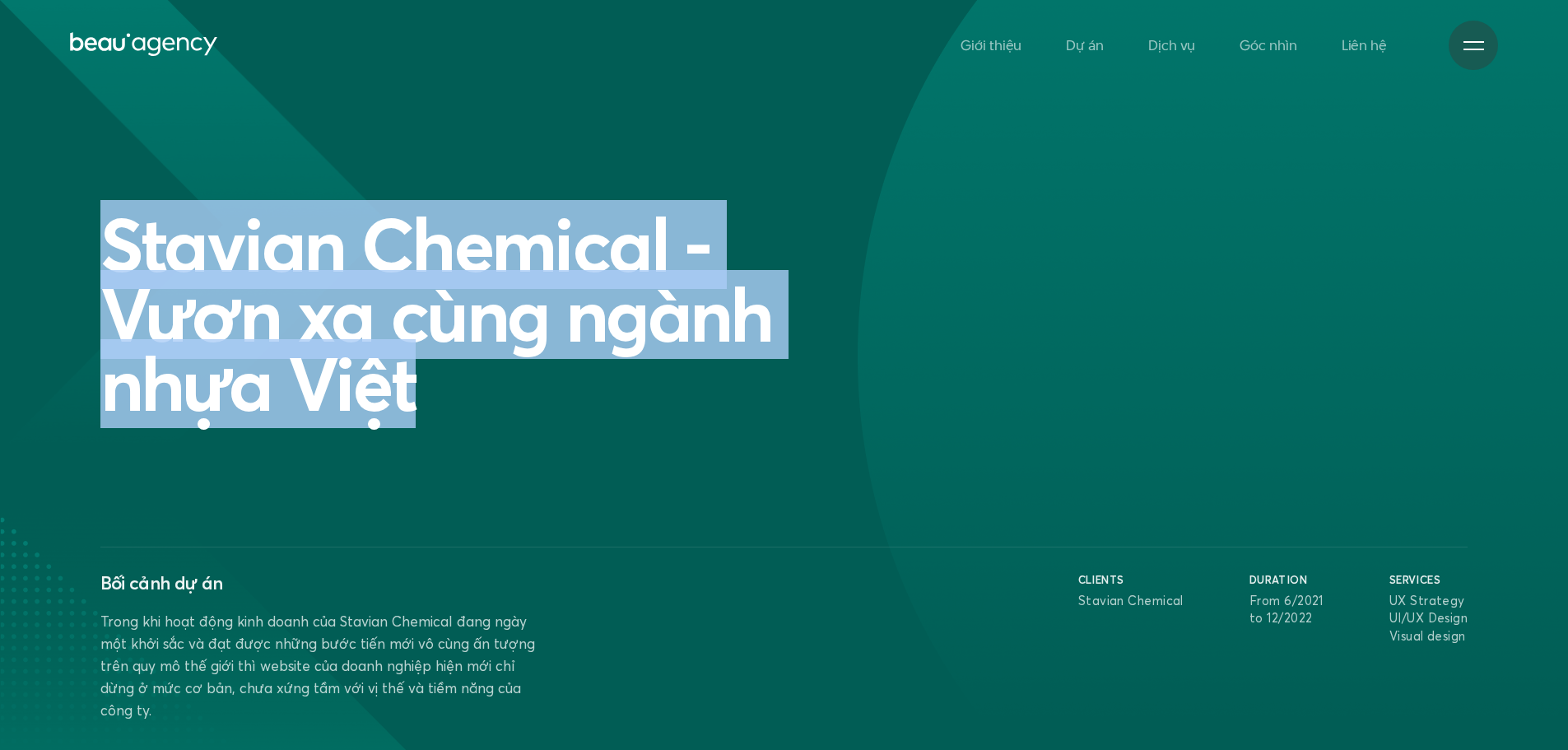
drag, startPoint x: 425, startPoint y: 406, endPoint x: 490, endPoint y: 368, distance: 75.3
click at [111, 274] on h1 "Stavian Chemical - Vươn xa cùng ngành nhựa Việt" at bounding box center [496, 314] width 792 height 209
click at [490, 368] on h1 "Stavian Chemical - Vươn xa cùng ngành nhựa Việt" at bounding box center [496, 314] width 792 height 209
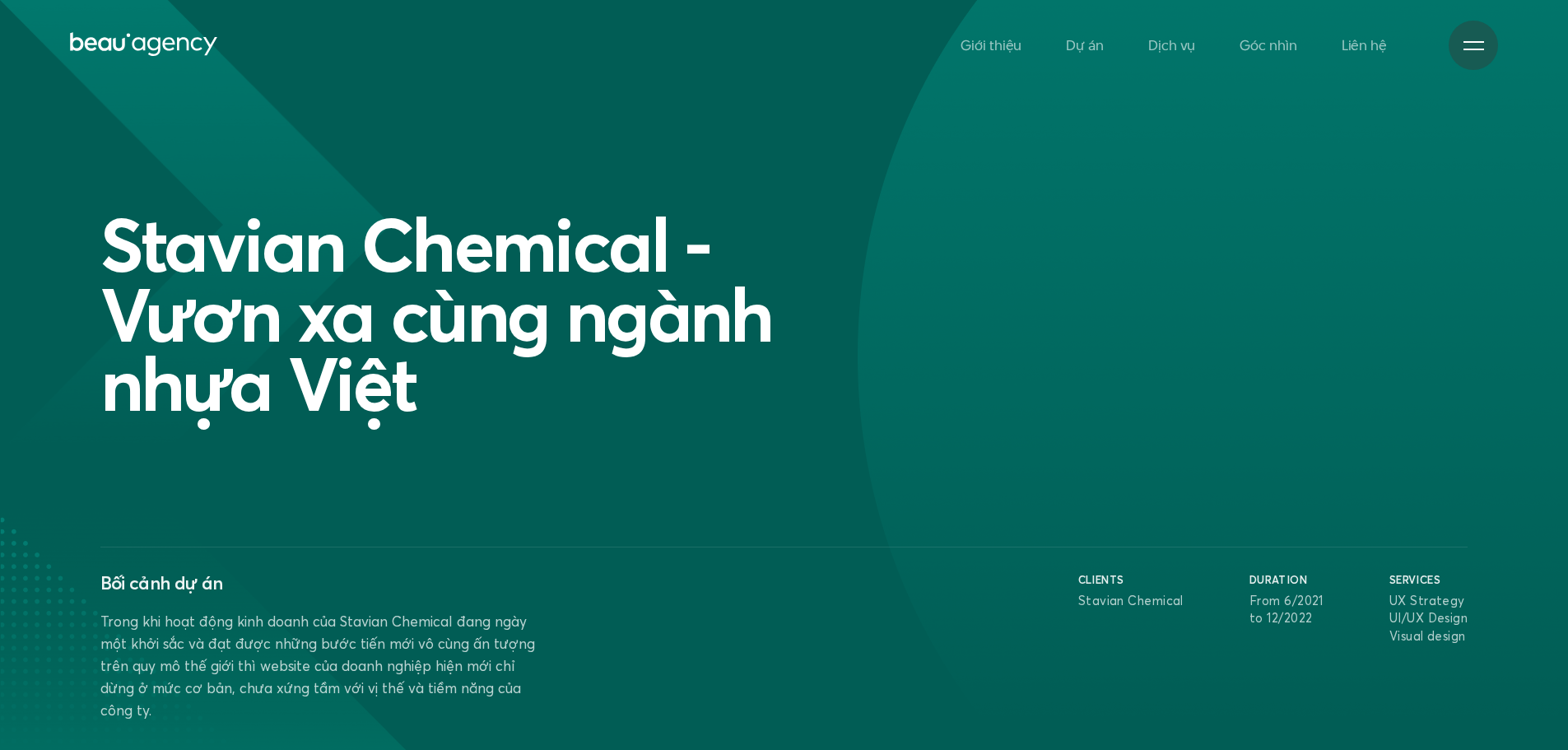
drag, startPoint x: 157, startPoint y: 120, endPoint x: 864, endPoint y: 254, distance: 719.6
click at [864, 254] on h1 "Stavian Chemical - Vươn xa cùng ngành nhựa Việt" at bounding box center [496, 314] width 792 height 209
drag, startPoint x: 89, startPoint y: 570, endPoint x: 315, endPoint y: 581, distance: 226.3
click at [315, 581] on div "Stavian Chemical - Vươn xa cùng ngành nhựa Việt Bối cảnh dự án Trong khi hoạt đ…" at bounding box center [784, 465] width 1393 height 511
click at [317, 573] on h2 "Bối cảnh dự án" at bounding box center [322, 583] width 445 height 21
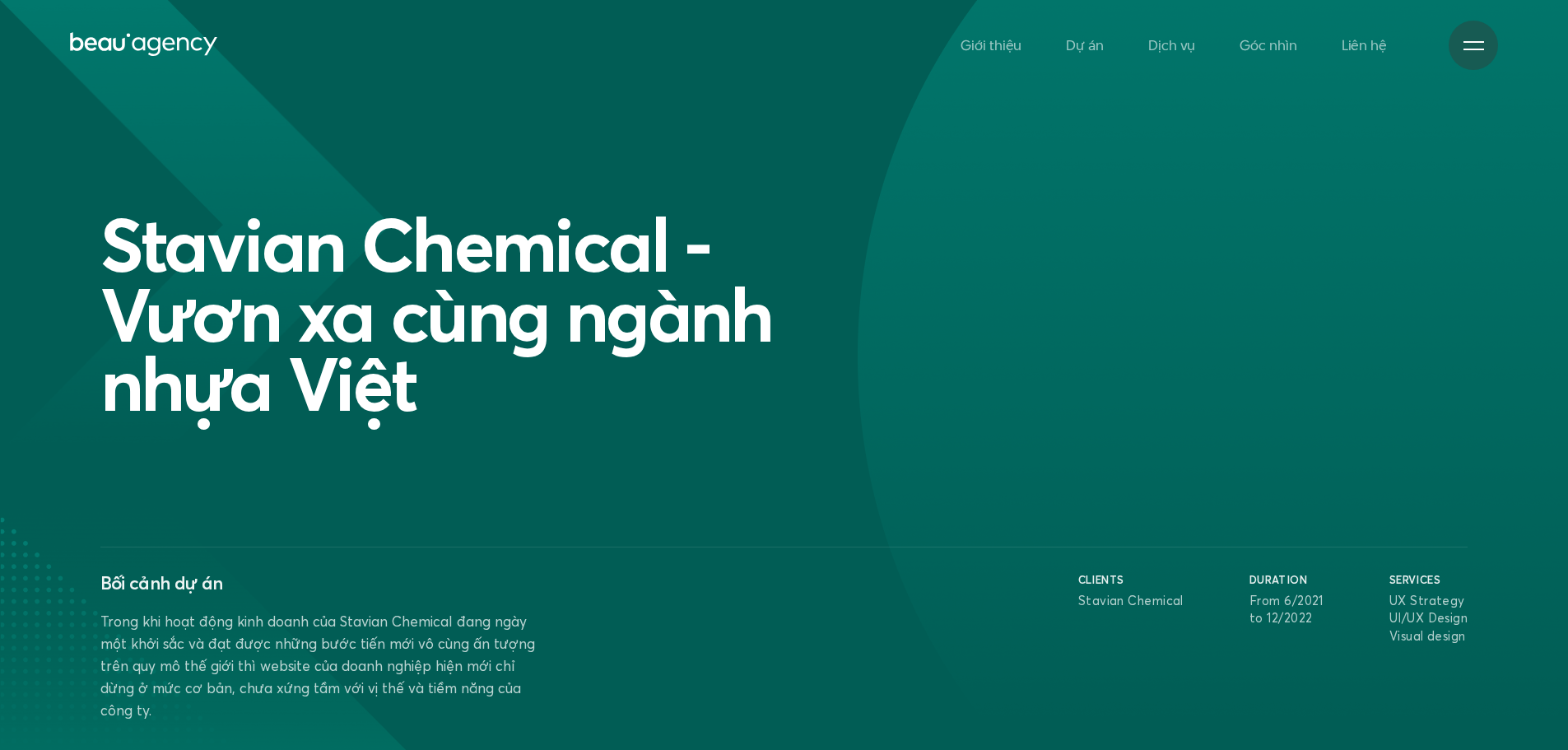
drag, startPoint x: 369, startPoint y: 733, endPoint x: 337, endPoint y: 733, distance: 32.0
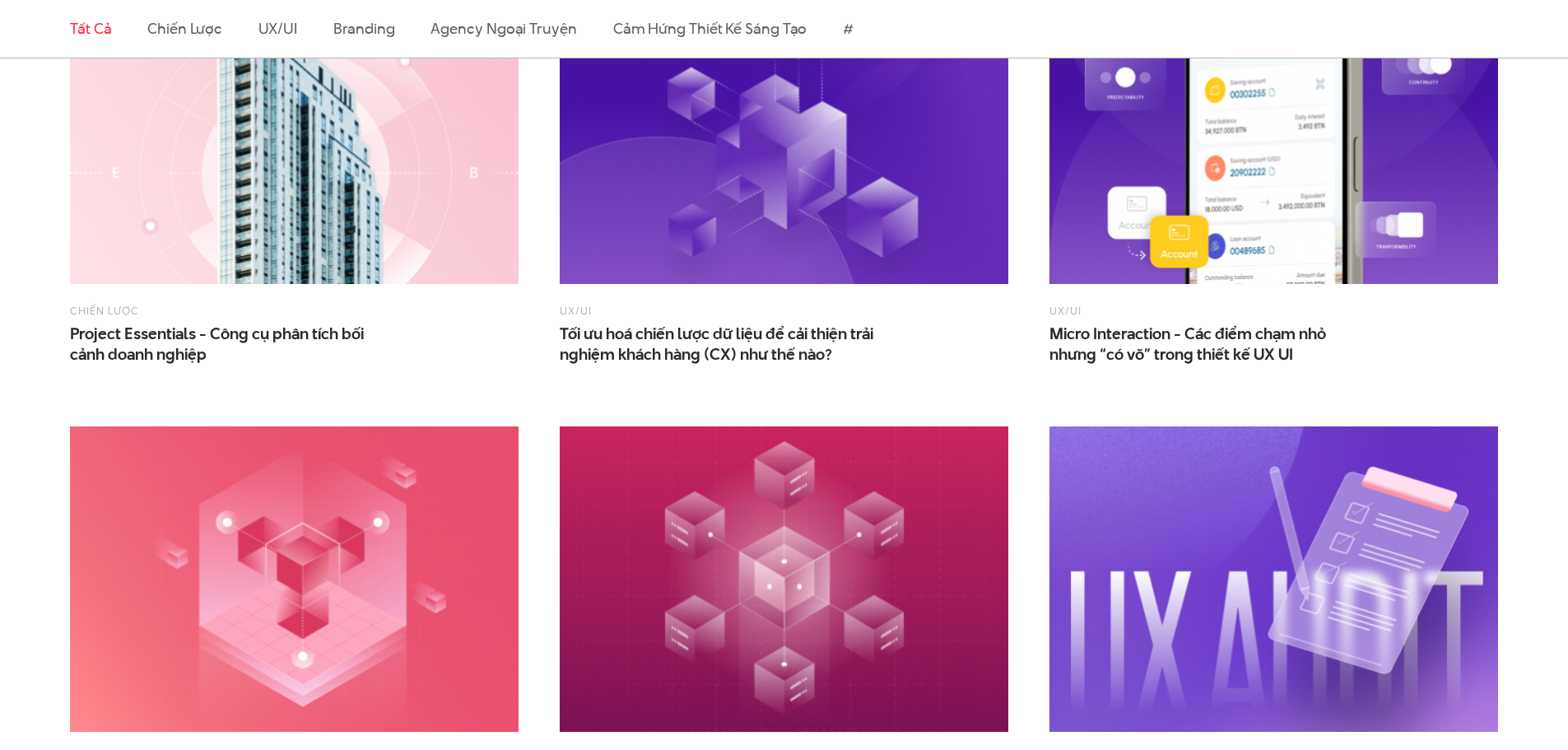
scroll to position [2470, 0]
